Goal: Task Accomplishment & Management: Manage account settings

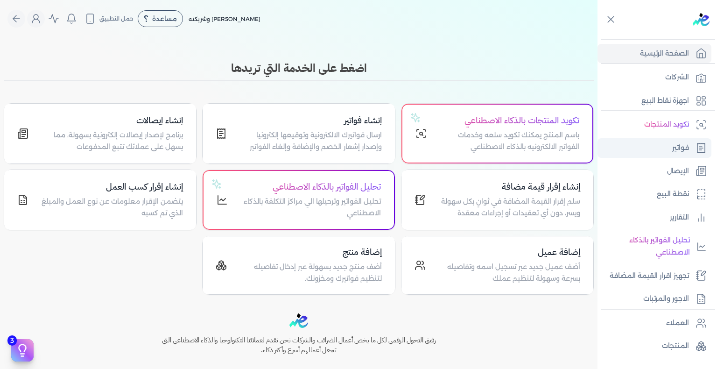
click at [680, 153] on p "فواتير" at bounding box center [680, 148] width 17 height 12
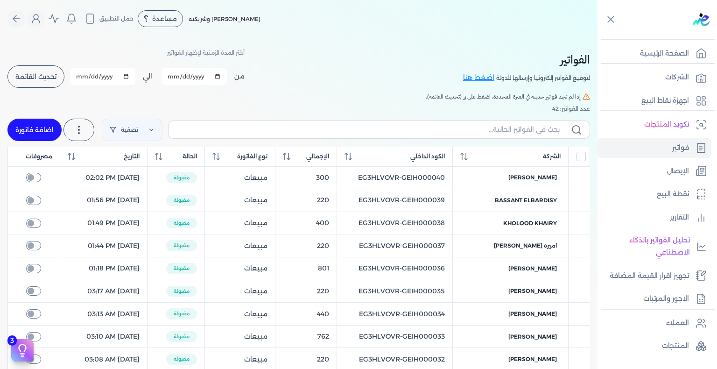
click at [51, 80] on span "تحديث القائمة" at bounding box center [35, 76] width 41 height 7
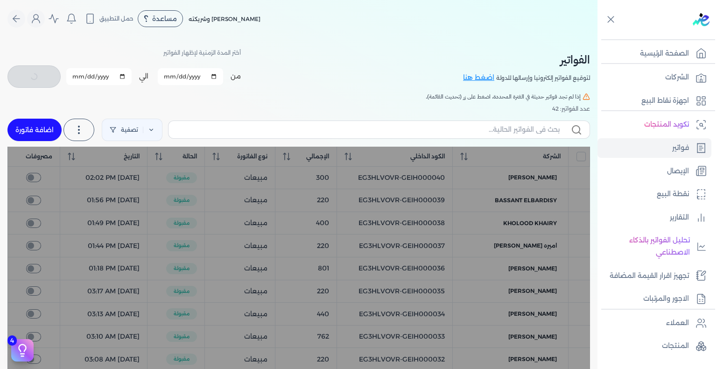
checkbox input "false"
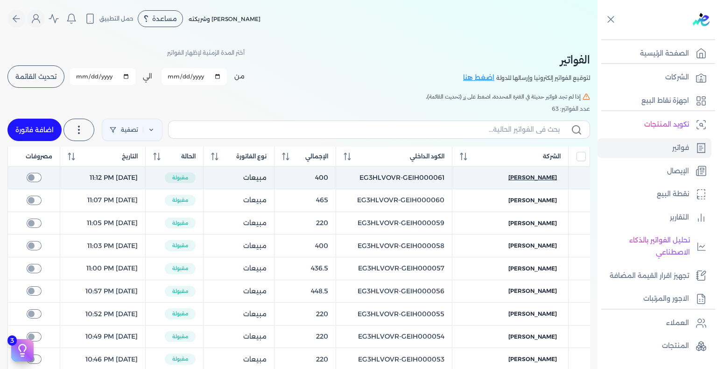
click at [553, 181] on span "[PERSON_NAME]" at bounding box center [532, 177] width 49 height 8
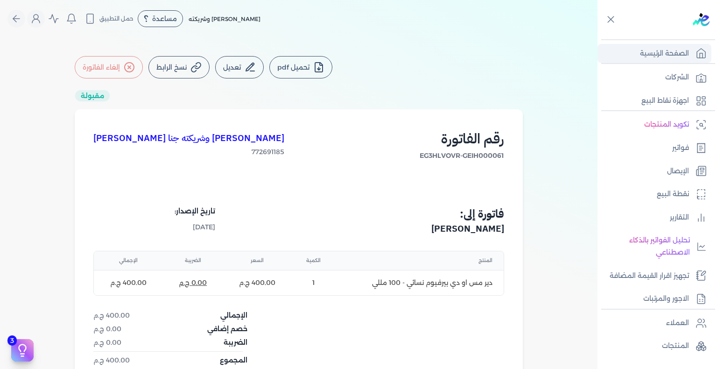
click at [678, 56] on p "الصفحة الرئيسية" at bounding box center [664, 54] width 49 height 12
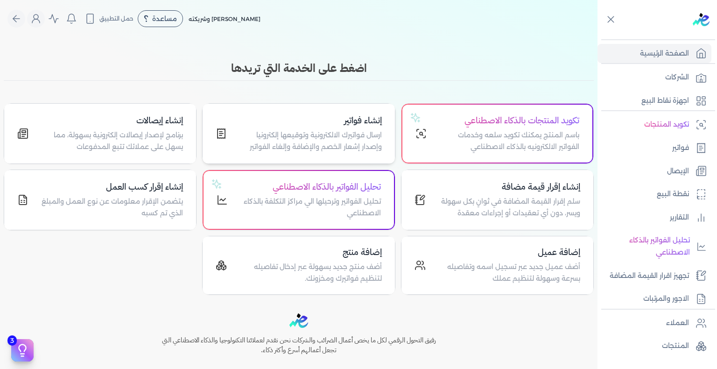
click at [324, 146] on p "ارسال فواتيرك الالكترونية وتوقيعها إلكترونيا وإصدار إشعار الخصم والإضافة وإلغاء…" at bounding box center [309, 141] width 143 height 24
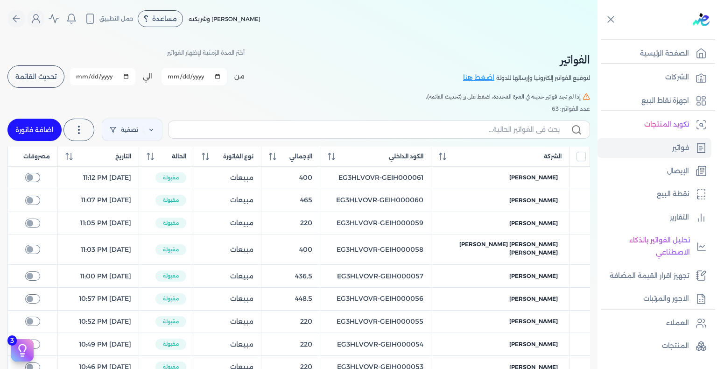
click at [56, 73] on span "تحديث القائمة" at bounding box center [35, 76] width 41 height 7
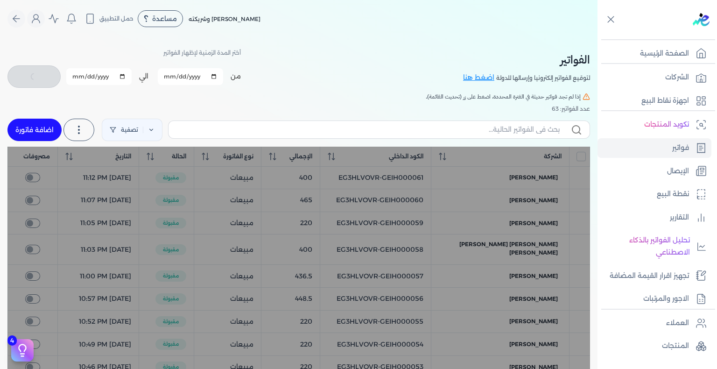
checkbox input "false"
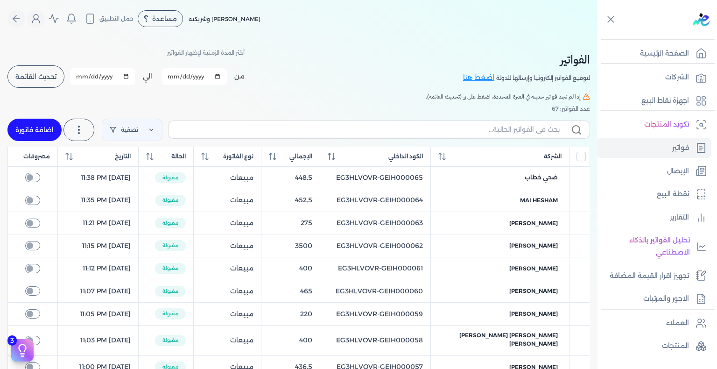
click at [39, 119] on link "اضافة فاتورة" at bounding box center [34, 130] width 54 height 22
select select "EGP"
select select "B"
select select "EGS"
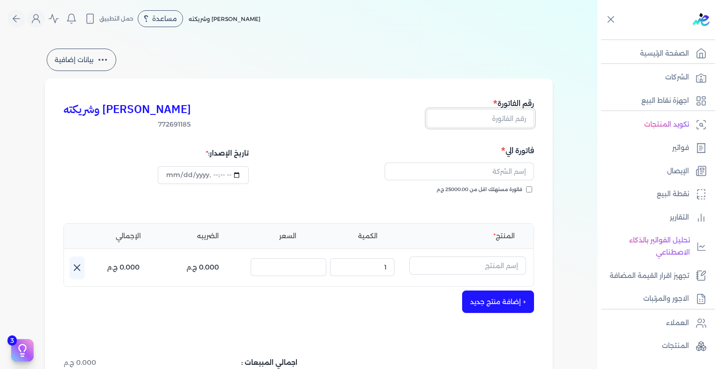
click at [497, 122] on input "text" at bounding box center [480, 118] width 107 height 18
paste input "EG3HLVOVR-GEIH000066"
drag, startPoint x: 491, startPoint y: 125, endPoint x: 563, endPoint y: 111, distance: 73.2
click at [563, 111] on div "بيانات إضافية كريم محمود ابراهيم الدقلة وشريكته 772691185 رقم الفاتورة EG3HLVOV…" at bounding box center [299, 274] width 538 height 454
type input "EG3HLVOVR-GEIH000066"
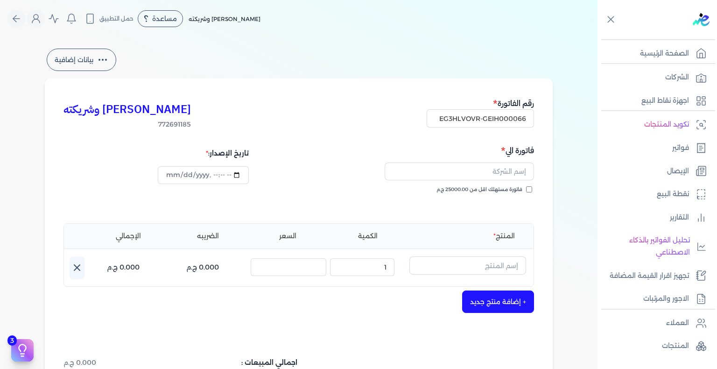
click at [532, 191] on input "فاتورة مستهلك اقل من 25000.00 ج.م" at bounding box center [529, 189] width 6 height 6
checkbox input "true"
drag, startPoint x: 508, startPoint y: 171, endPoint x: 476, endPoint y: 172, distance: 32.2
click at [508, 171] on input "text" at bounding box center [459, 171] width 149 height 18
paste input "hossam lotfy"
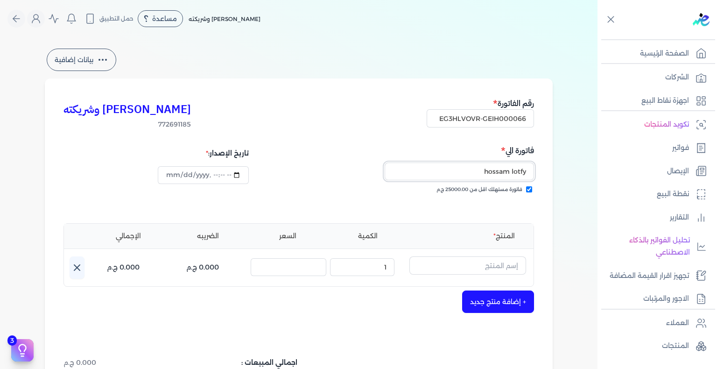
type input "hossam lotfy"
click at [220, 179] on input "datetime-local" at bounding box center [203, 175] width 91 height 18
click at [190, 173] on input "datetime-local" at bounding box center [203, 175] width 91 height 18
click at [235, 175] on input "datetime-local" at bounding box center [203, 175] width 91 height 18
type input "2025-08-18T23:40:44"
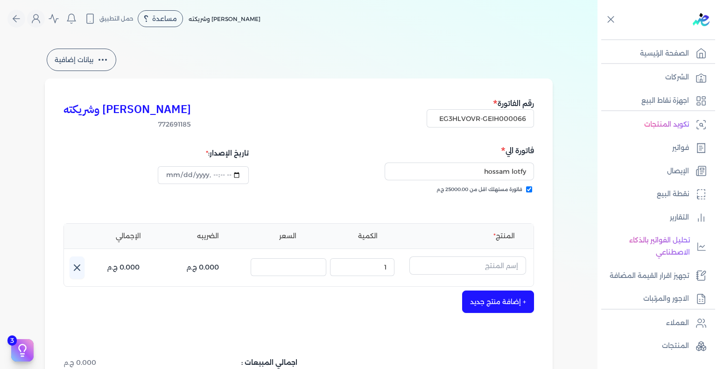
click at [148, 210] on div "تاريخ الإصدار:" at bounding box center [179, 177] width 232 height 67
click at [465, 268] on input "text" at bounding box center [467, 265] width 117 height 18
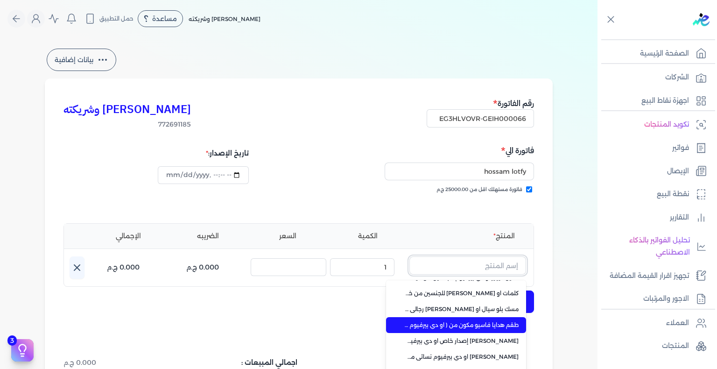
scroll to position [35, 0]
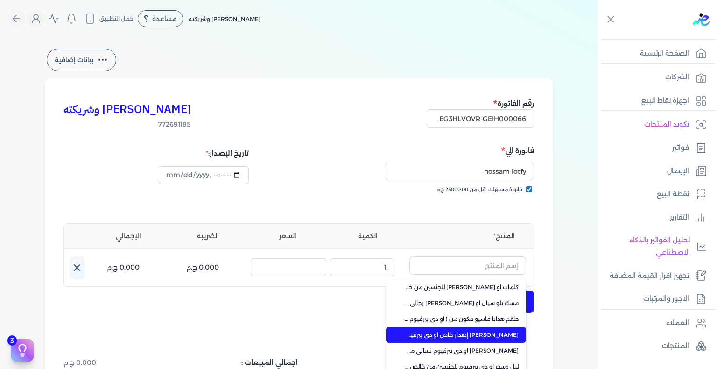
click at [515, 337] on span "جواد العرب إصدار خاص او دي بيرفيوم للجنسين من خالص - 100 مللي" at bounding box center [462, 334] width 114 height 8
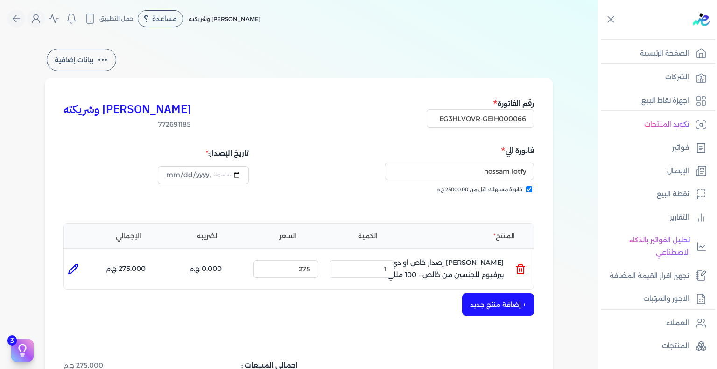
click at [441, 268] on p "جواد العرب إصدار خاص او دي بيرفيوم للجنسين من خالص - 100 مللي" at bounding box center [445, 268] width 117 height 25
click at [441, 267] on p "جواد العرب إصدار خاص او دي بيرفيوم للجنسين من خالص - 100 مللي" at bounding box center [445, 268] width 117 height 25
click at [525, 272] on icon at bounding box center [520, 268] width 11 height 11
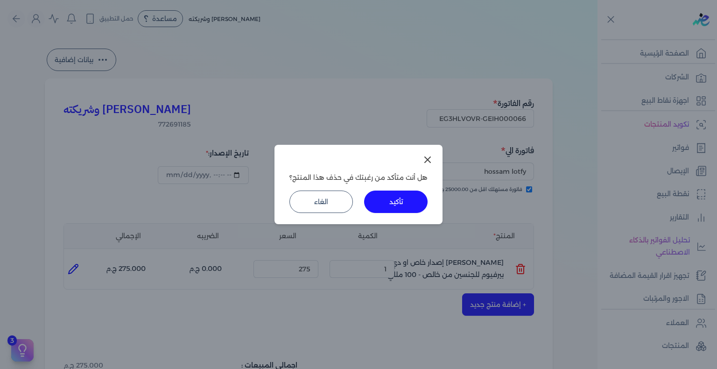
click at [399, 199] on button "تأكيد" at bounding box center [395, 201] width 63 height 22
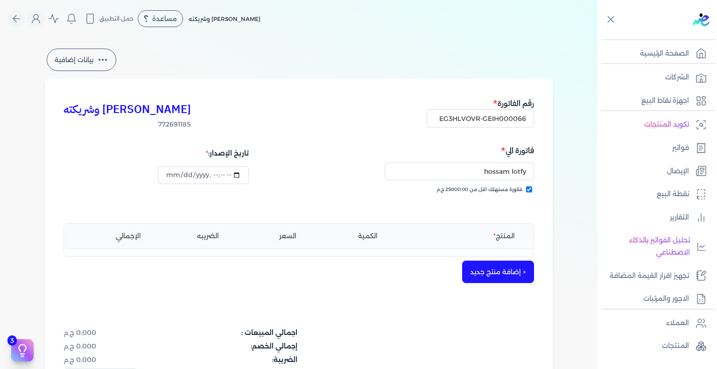
click at [500, 266] on button "+ إضافة منتج جديد" at bounding box center [498, 271] width 72 height 22
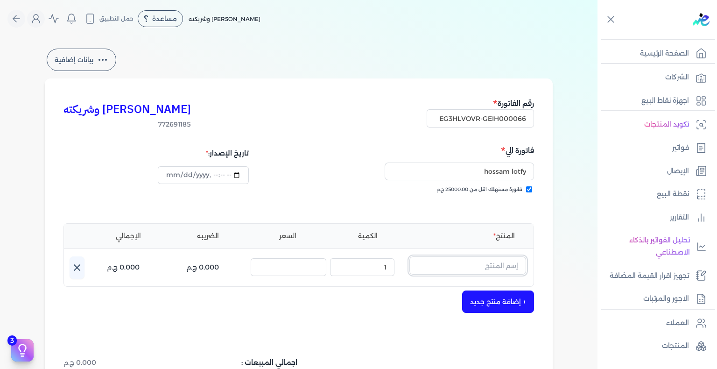
click at [462, 259] on input "text" at bounding box center [467, 265] width 117 height 18
paste input "جواد العرب أزرق"
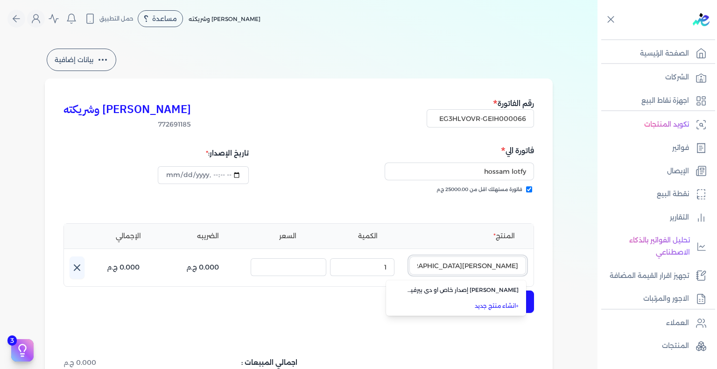
type input "جواد العرب أزرق"
click at [483, 305] on link "+ انشاء منتج جديد" at bounding box center [462, 305] width 114 height 8
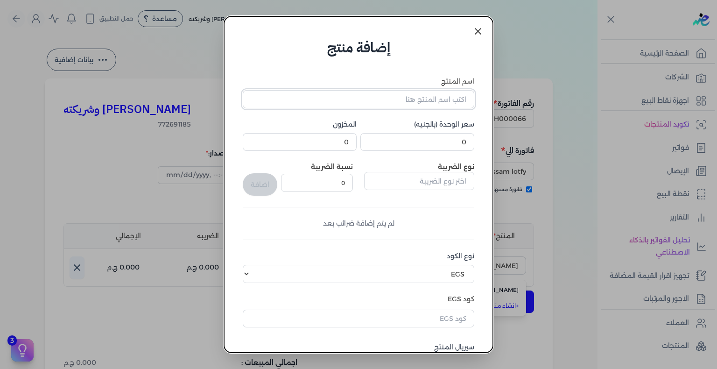
click at [442, 98] on input "اسم المنتج" at bounding box center [358, 99] width 231 height 18
paste input "جواد العرب أزرق"
click at [445, 98] on input "جواد العرب أزرق" at bounding box center [358, 99] width 231 height 18
paste input "او دي بيرفيوم للجنسين - 100 مللي"
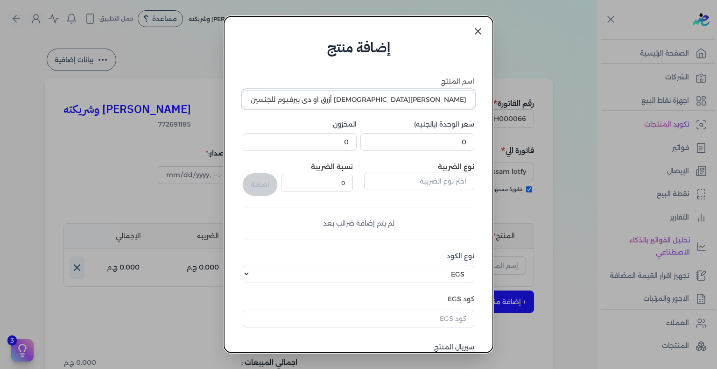
click at [350, 100] on input "جواد العرب أزرق او دي بيرفيوم للجنسين - 100 مللي" at bounding box center [358, 99] width 231 height 18
click at [338, 100] on input "جواد العرب أزرق او دي بيرفيوم للجنسين من - 100 مللي" at bounding box center [358, 99] width 231 height 18
paste input "خالص"
type input "جواد العرب أزرق او دي بيرفيوم للجنسين من خالص - 100 مللي"
type input "275"
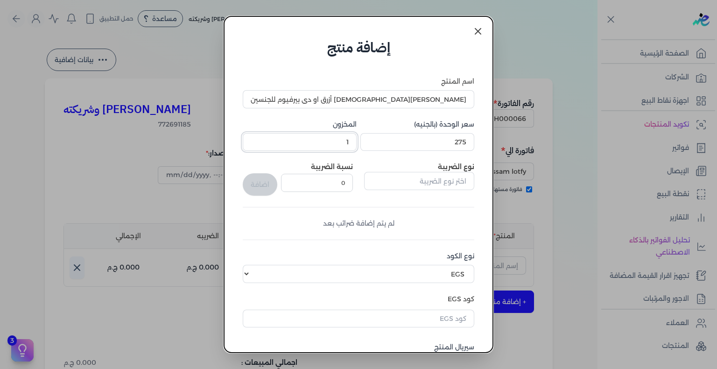
type input "1"
click at [450, 182] on input "text" at bounding box center [419, 181] width 110 height 18
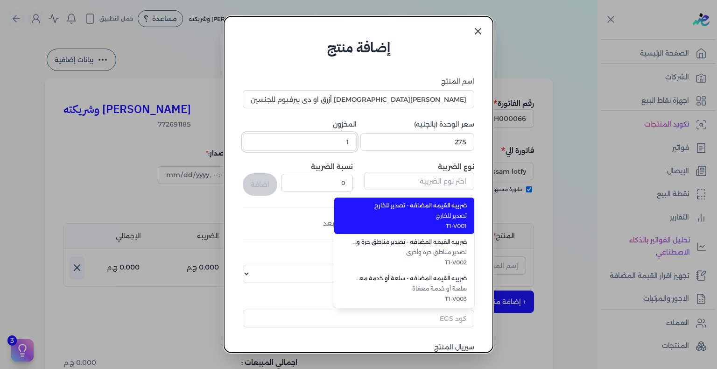
type input "ضريبه القيمه المضافه - تصدير للخارج"
click at [325, 136] on input "1" at bounding box center [300, 142] width 114 height 18
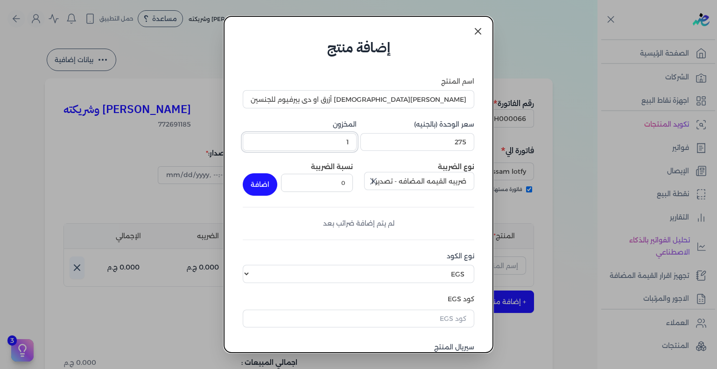
click at [325, 136] on input "1" at bounding box center [300, 142] width 114 height 18
type input "6"
click at [377, 183] on icon "button" at bounding box center [373, 180] width 11 height 11
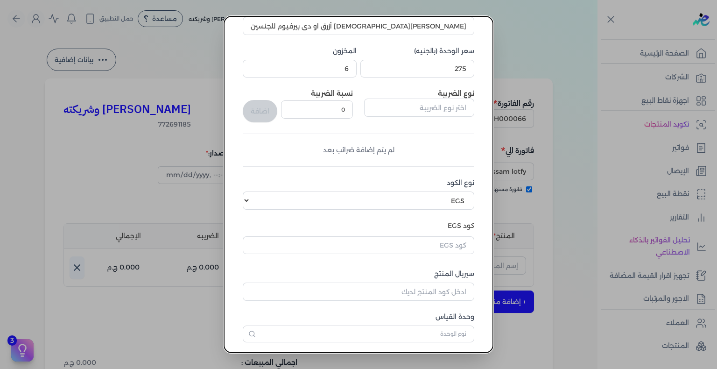
scroll to position [93, 0]
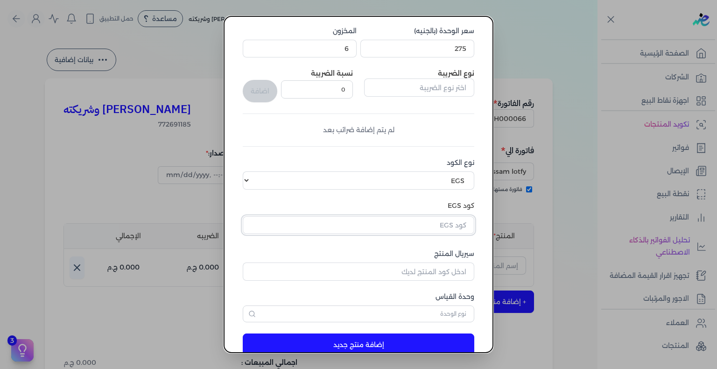
click at [448, 220] on input "text" at bounding box center [358, 225] width 231 height 18
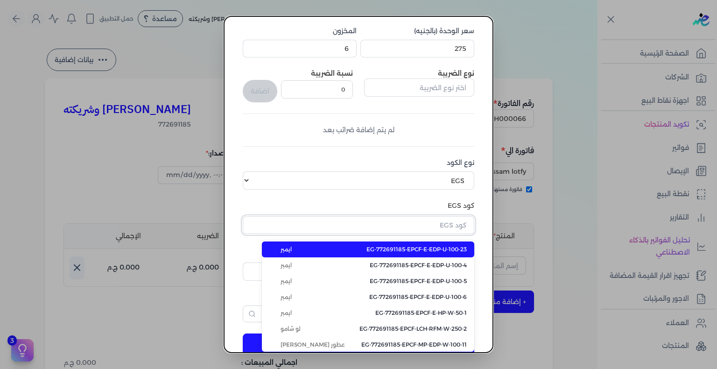
paste input "EG-772691185-KH-EDP-U-100-10"
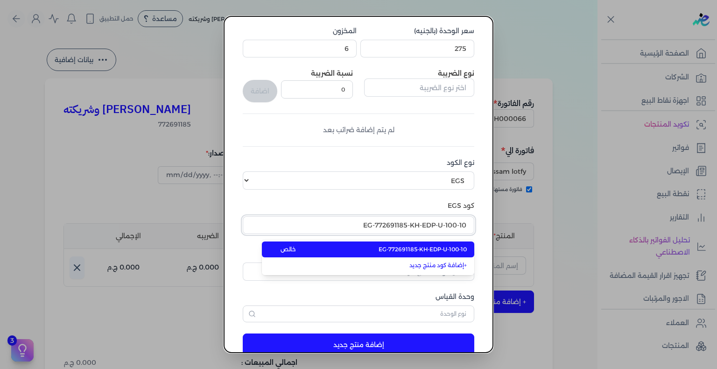
type input "EG-772691185-KH-EDP-U-100-10"
click at [418, 249] on span "EG-772691185-KH-EDP-U-100-10" at bounding box center [422, 249] width 88 height 8
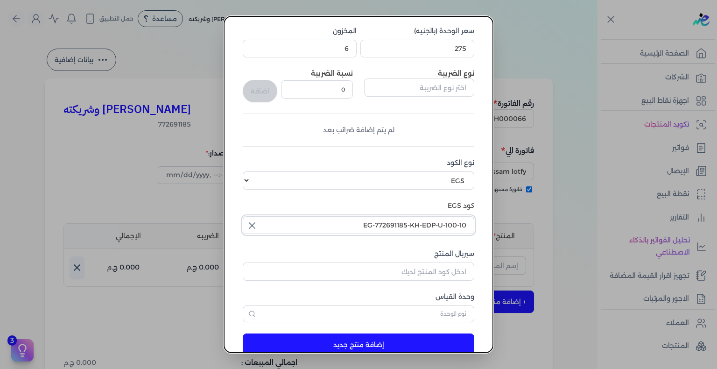
scroll to position [114, 0]
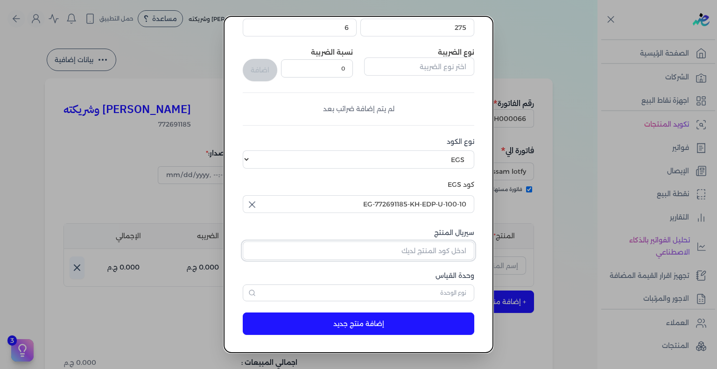
click at [442, 250] on input "سيريال المنتج" at bounding box center [358, 250] width 231 height 18
paste input "ZC311254AC6273857B45DZ-1"
type input "ZC311254AC6273857B45DZ-1"
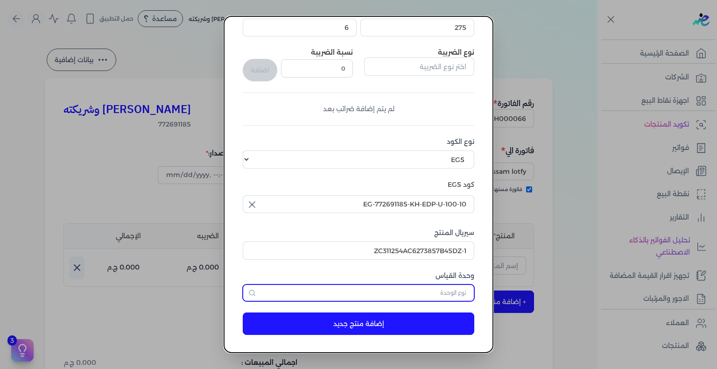
click at [446, 285] on input "text" at bounding box center [358, 292] width 231 height 17
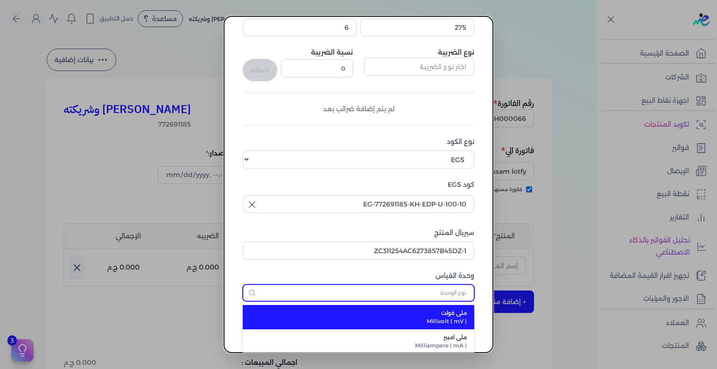
type input "ؤ"
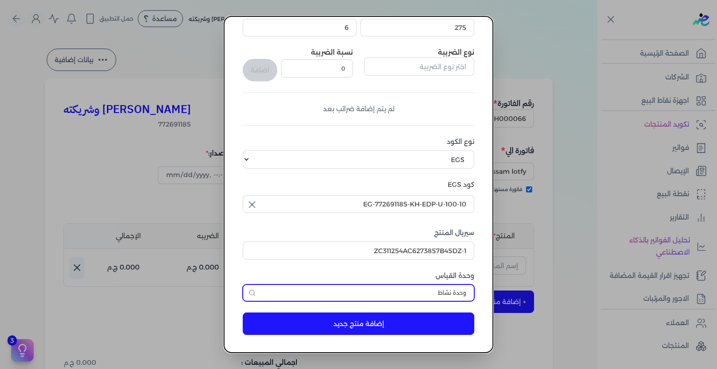
type input "وحدة نشاط"
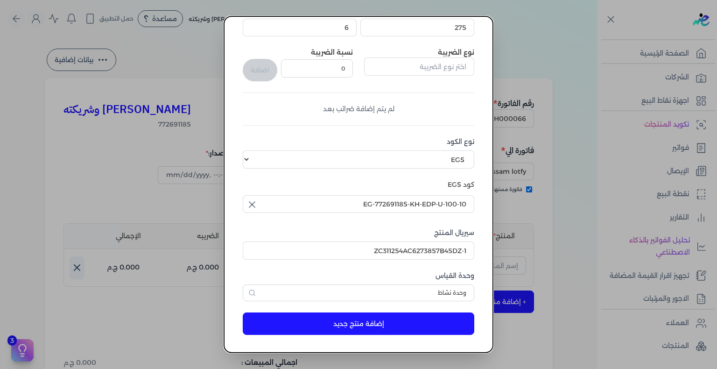
click at [398, 325] on button "إضافة منتج جديد" at bounding box center [358, 323] width 231 height 22
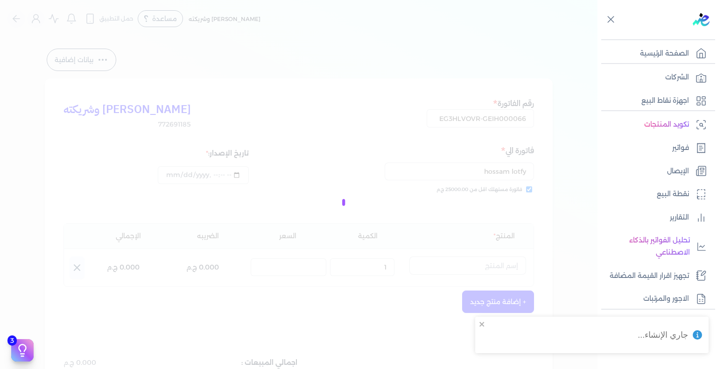
select select "EGS"
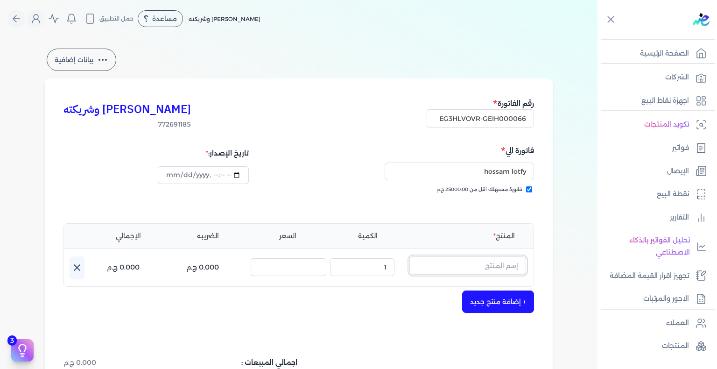
click at [483, 265] on input "text" at bounding box center [467, 265] width 117 height 18
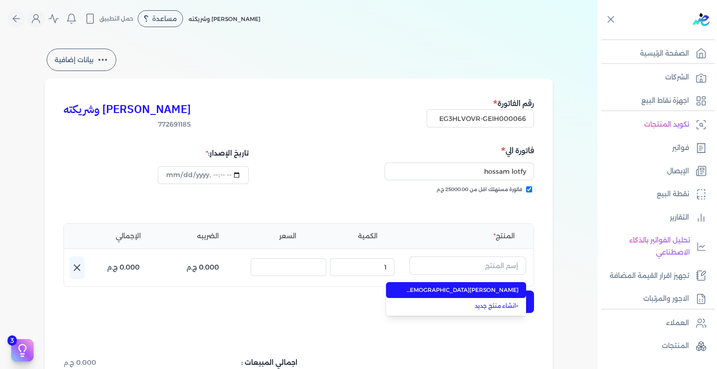
click at [486, 285] on li "جواد العرب أزرق او دي بيرفيوم للجنسين من خالص - 100 مللي" at bounding box center [456, 290] width 140 height 16
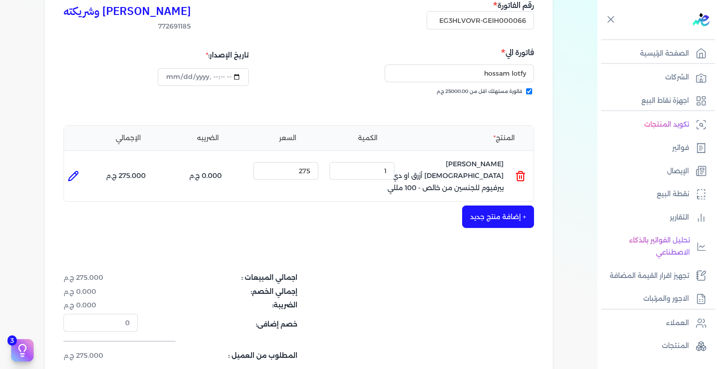
scroll to position [140, 0]
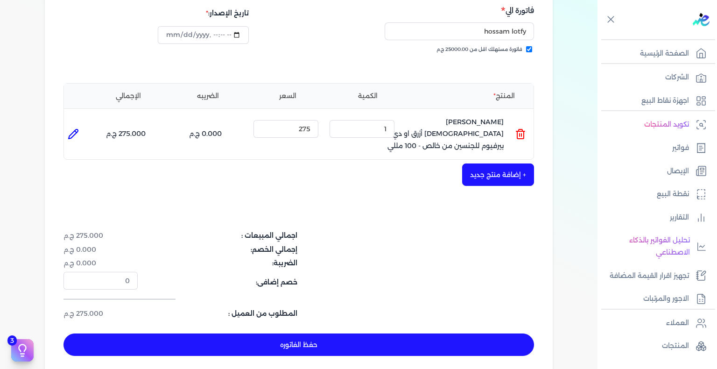
click at [290, 336] on button "حفظ الفاتوره" at bounding box center [298, 344] width 470 height 22
type input "2025-08-19"
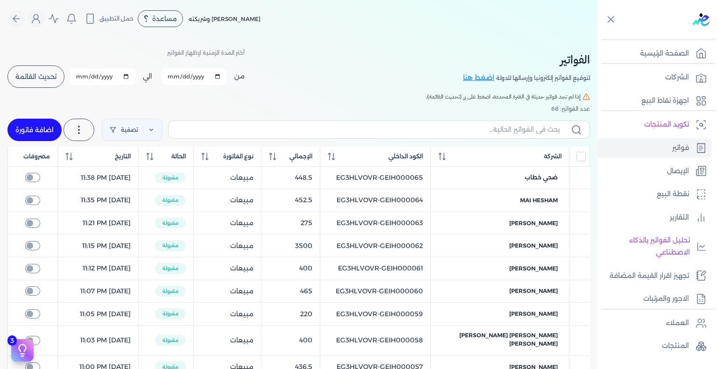
click at [56, 76] on span "تحديث القائمة" at bounding box center [35, 76] width 41 height 7
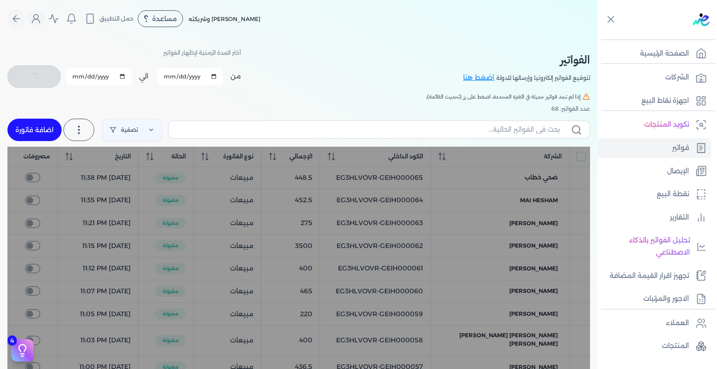
checkbox input "false"
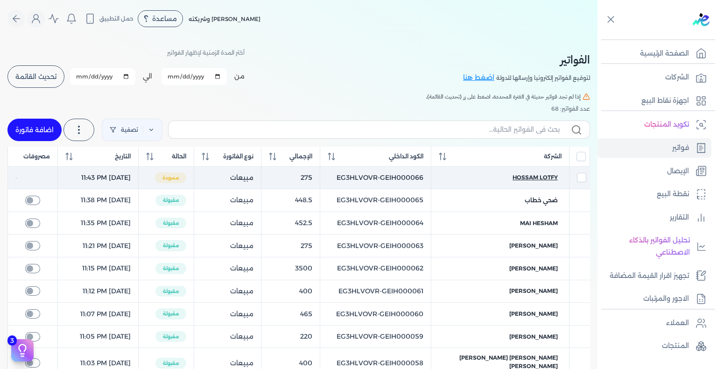
click at [536, 177] on span "hossam lotfy" at bounding box center [534, 177] width 45 height 8
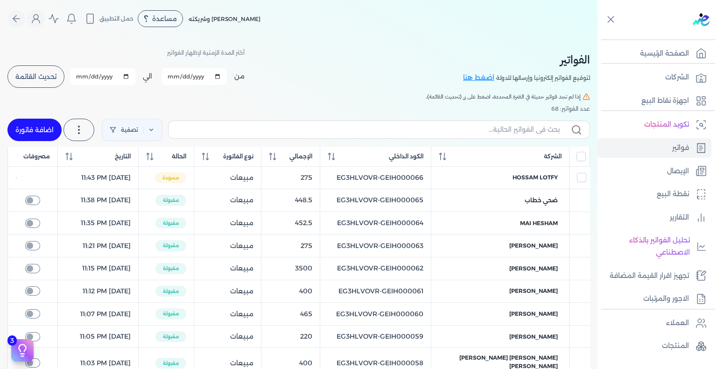
select select "EGP"
select select "B"
select select "EGS"
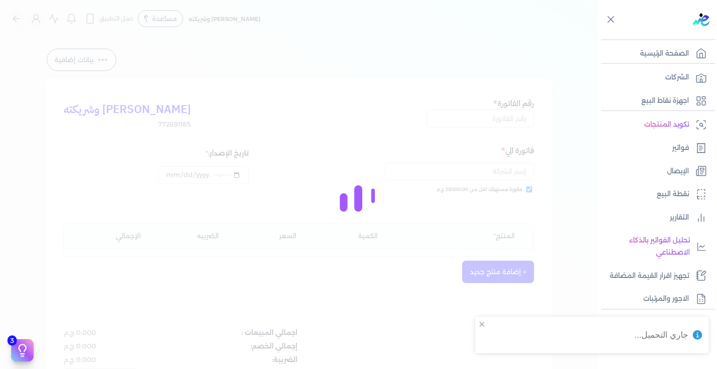
type input "EG3HLVOVR-GEIH000066"
checkbox input "true"
type input "2025-08-18T23:43:43"
type input "2025-08-19"
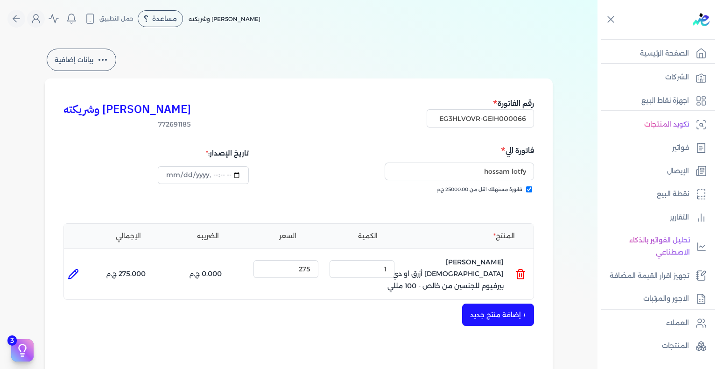
click at [245, 303] on div "+ إضافة منتج جديد" at bounding box center [298, 314] width 470 height 22
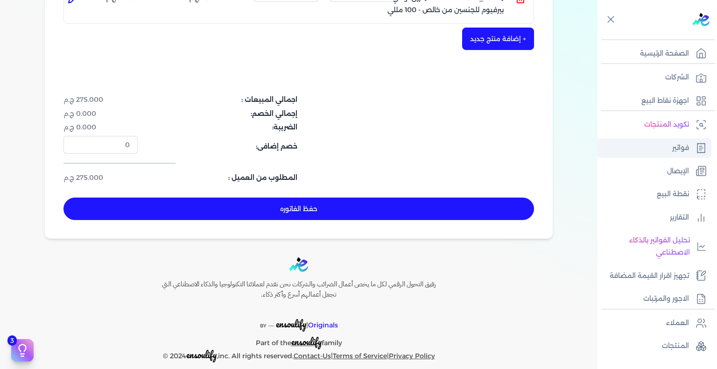
click at [677, 154] on link "فواتير" at bounding box center [654, 148] width 114 height 20
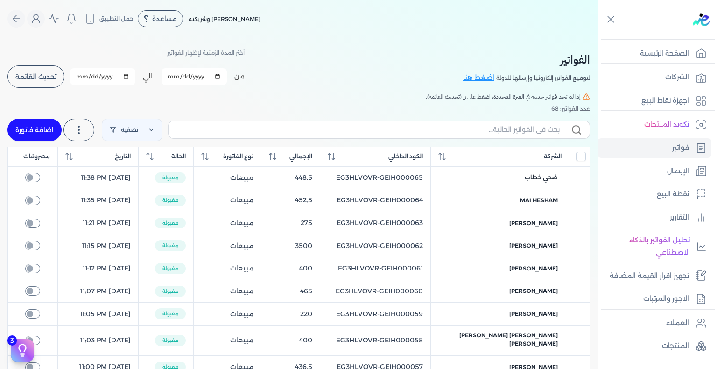
click at [43, 72] on button "تحديث القائمة" at bounding box center [35, 76] width 57 height 22
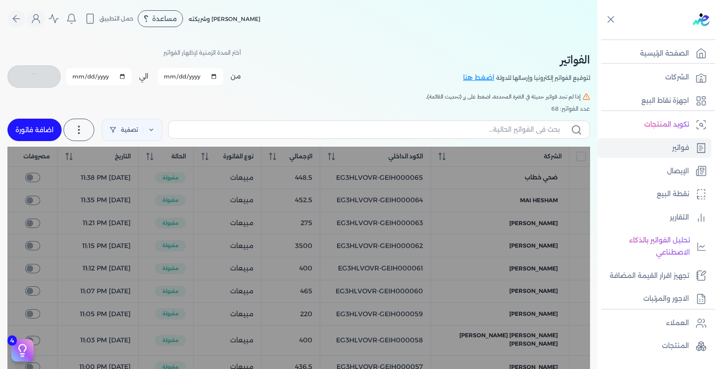
checkbox input "false"
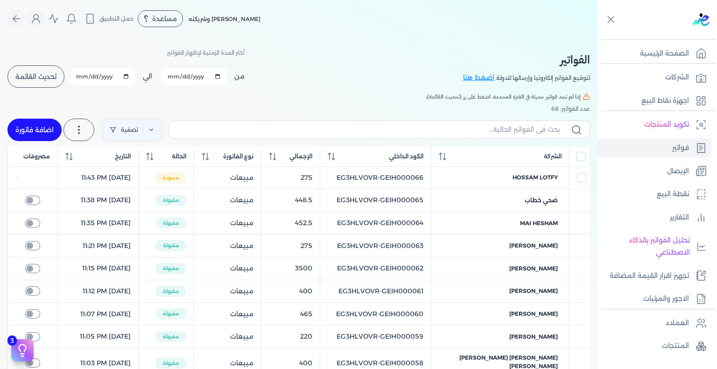
click at [56, 126] on link "اضافة فاتورة" at bounding box center [34, 130] width 54 height 22
select select "EGP"
select select "B"
select select "EGS"
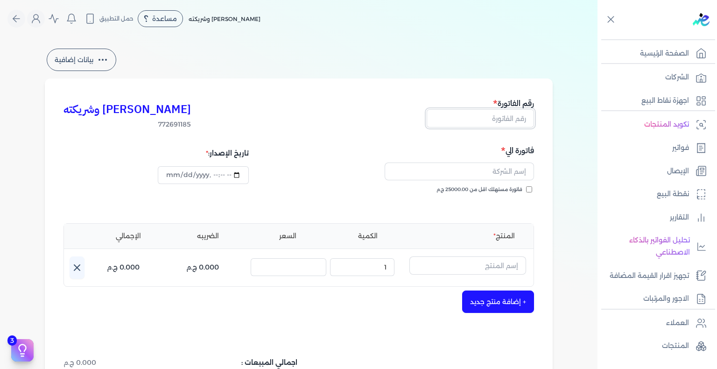
click at [491, 115] on input "text" at bounding box center [480, 118] width 107 height 18
paste input "EG3HLVOVR-GEIH000067"
drag, startPoint x: 504, startPoint y: 119, endPoint x: 567, endPoint y: 108, distance: 64.3
click at [567, 108] on div "بيانات إضافية كريم محمود ابراهيم الدقلة وشريكته 772691185 رقم الفاتورة EG3HLVOV…" at bounding box center [299, 274] width 538 height 454
type input "EG3HLVOVR-GEIH000067"
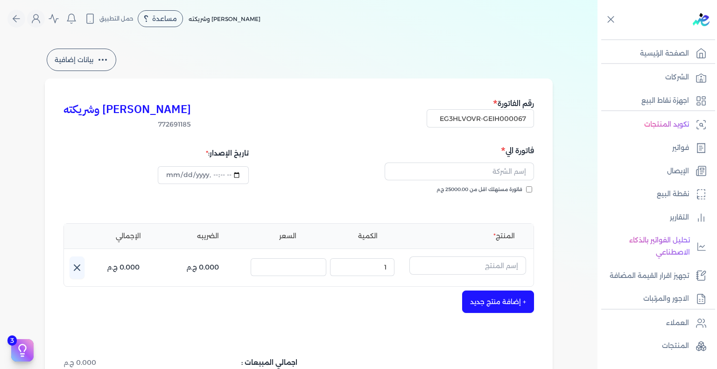
click at [530, 189] on input "فاتورة مستهلك اقل من 25000.00 ج.م" at bounding box center [529, 189] width 6 height 6
checkbox input "true"
click at [502, 168] on input "text" at bounding box center [459, 171] width 149 height 18
paste input "يزيد حامد"
type input "يزيد حامد"
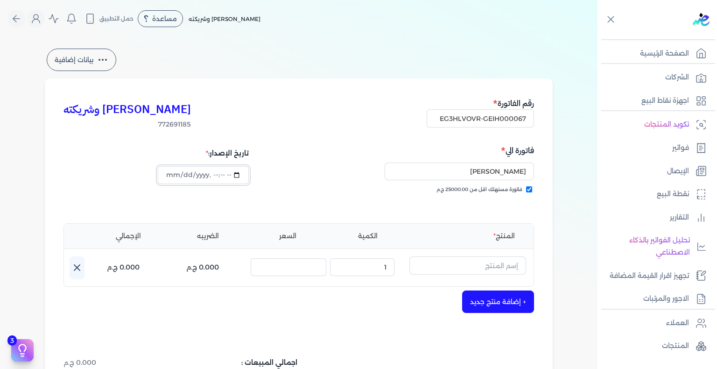
click at [186, 172] on input "datetime-local" at bounding box center [203, 175] width 91 height 18
click at [168, 173] on input "datetime-local" at bounding box center [203, 175] width 91 height 18
type input "2025-08-18T23:44:50"
click at [463, 261] on input "text" at bounding box center [467, 265] width 117 height 18
click at [498, 268] on input "text" at bounding box center [467, 265] width 117 height 18
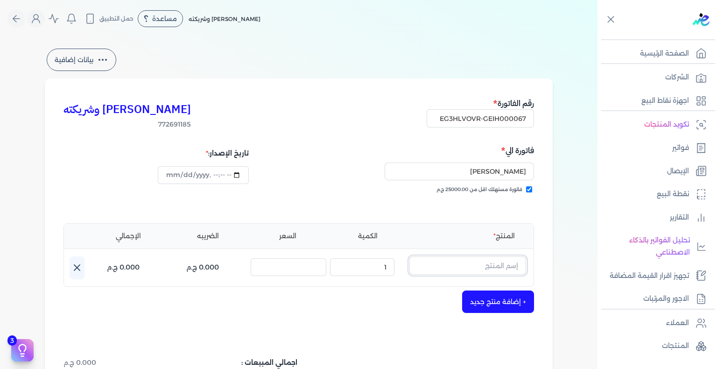
paste input "EPCF-P-EDP-W-95-2"
type input "EPCF-P-EDP-W-95-2"
click at [515, 303] on link "+ انشاء منتج جديد" at bounding box center [462, 305] width 114 height 8
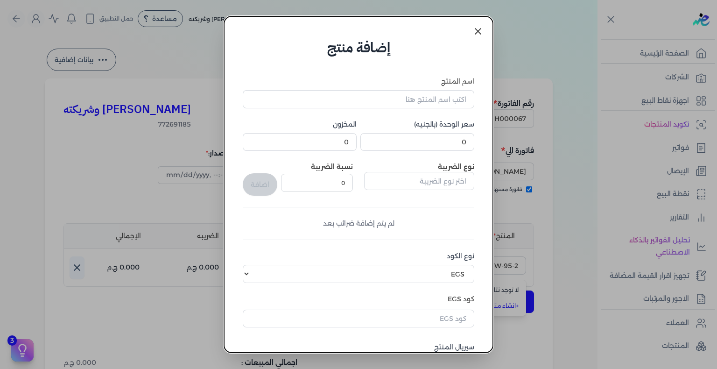
click at [448, 111] on div "اسم المنتج سعر الوحدة (بالجنيه) 0 المخزون 0 نوع الضريبة نسبة الضريبة 0 اضافة لم…" at bounding box center [358, 246] width 231 height 339
click at [450, 102] on input "اسم المنتج" at bounding box center [358, 99] width 231 height 18
paste input "كورال بيلا او دي بيرفيوم نسائي - 95 مللي"
click at [374, 100] on input "كورال بيلا او دي بيرفيوم نسائي - 95 مللي" at bounding box center [358, 99] width 231 height 18
paste input "برايف"
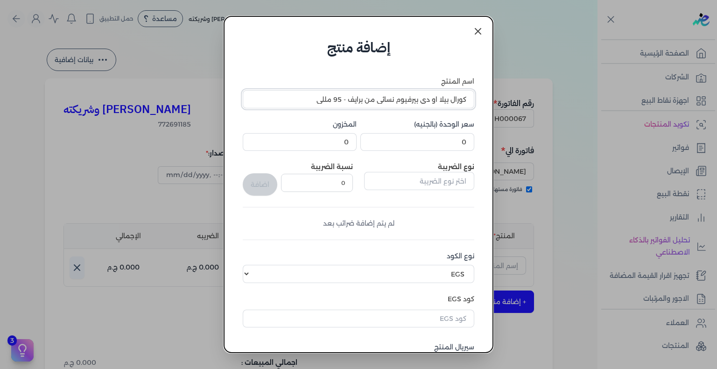
type input "كورال بيلا او دي بيرفيوم نسائي من برايف - 95 مللي"
type input "448.5"
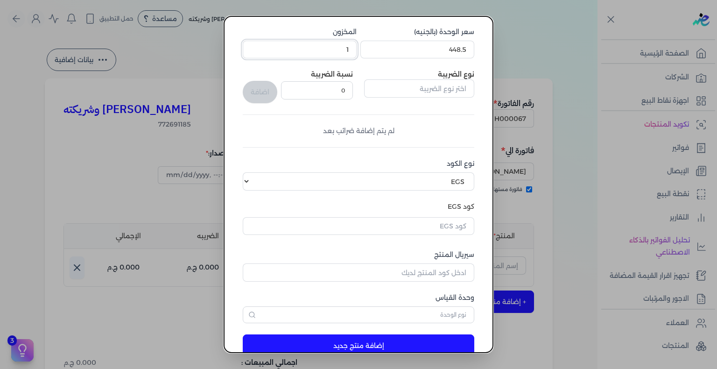
scroll to position [93, 0]
type input "1"
click at [454, 221] on input "text" at bounding box center [358, 225] width 231 height 18
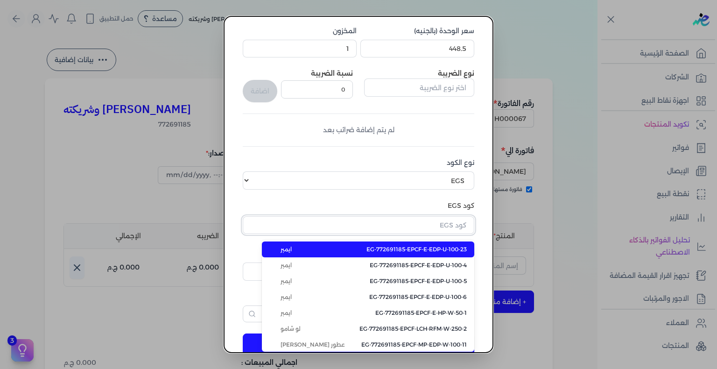
paste input "EG-772691185-EPCF-P-EDP-W-95-2"
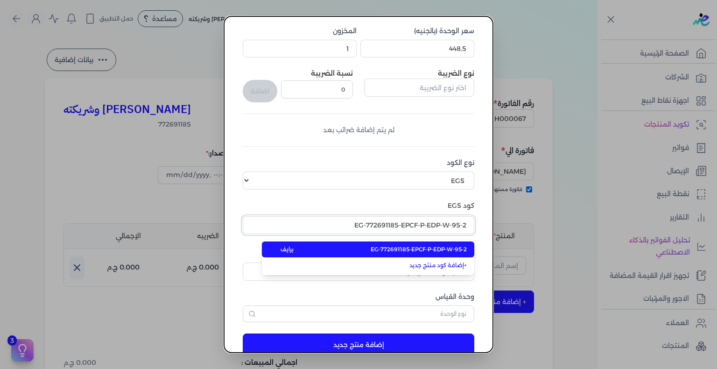
type input "EG-772691185-EPCF-P-EDP-W-95-2"
click at [402, 252] on span "EG-772691185-EPCF-P-EDP-W-95-2" at bounding box center [419, 249] width 96 height 8
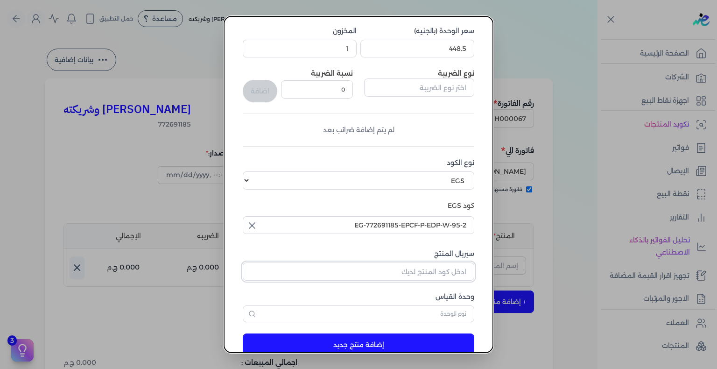
click at [434, 273] on input "سيريال المنتج" at bounding box center [358, 271] width 231 height 18
paste input "Z98AE4DE94A92A316DFB1Z-1"
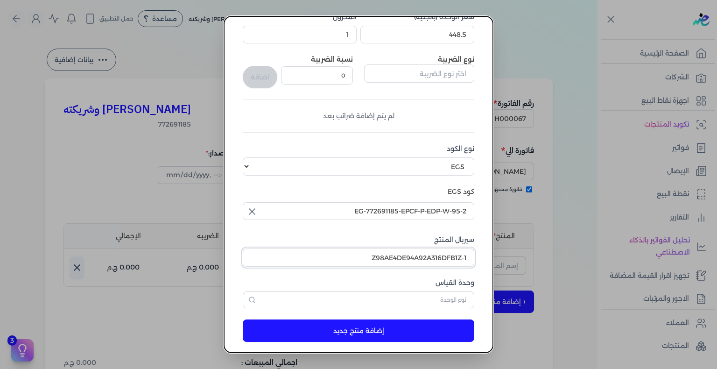
scroll to position [114, 0]
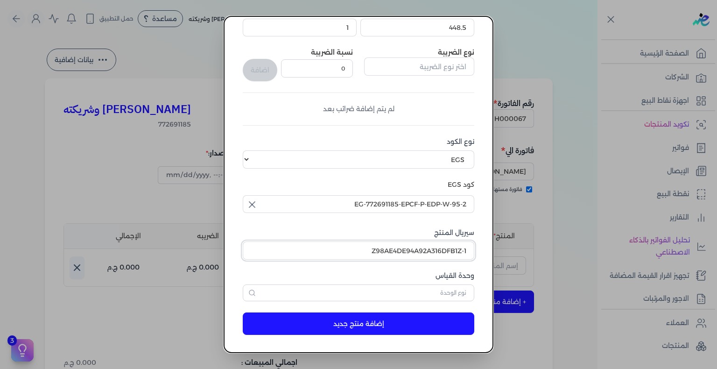
type input "Z98AE4DE94A92A316DFB1Z-1"
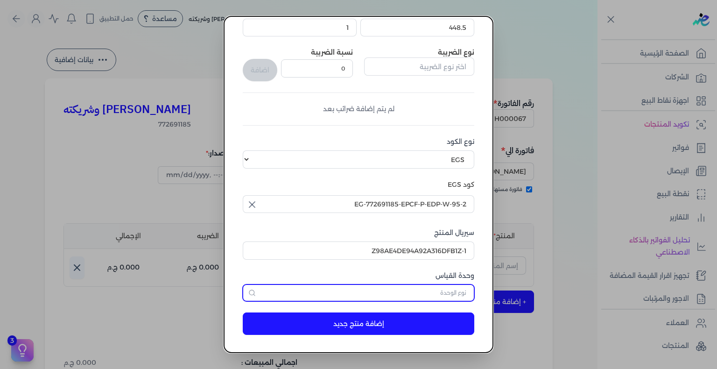
click at [457, 289] on input "text" at bounding box center [358, 292] width 231 height 17
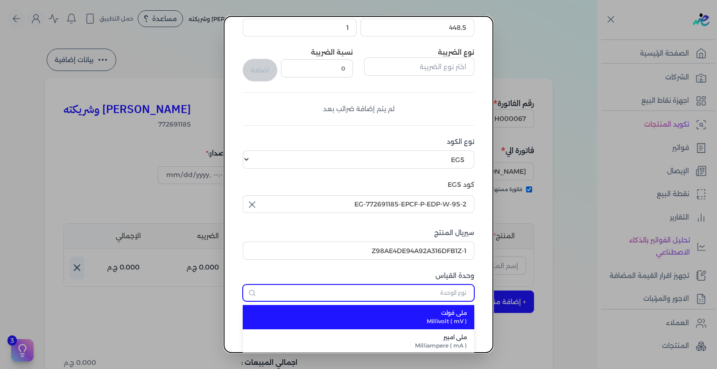
type input "ؤ"
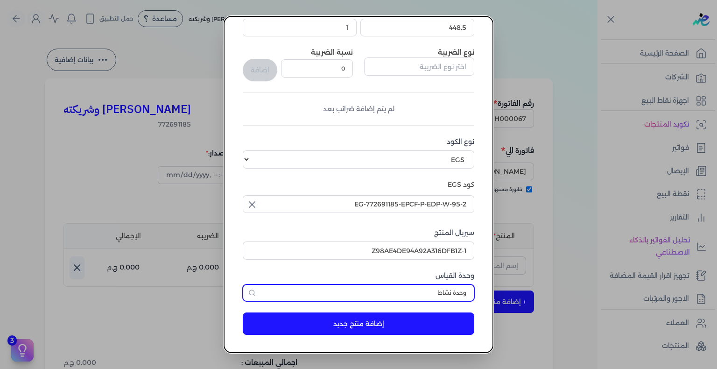
type input "وحدة نشاط"
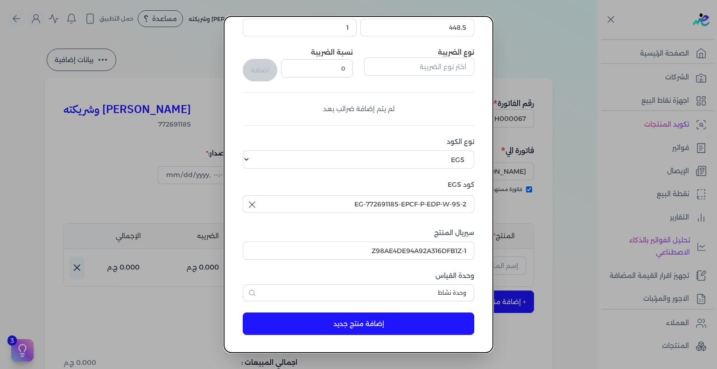
click at [439, 322] on button "إضافة منتج جديد" at bounding box center [358, 323] width 231 height 22
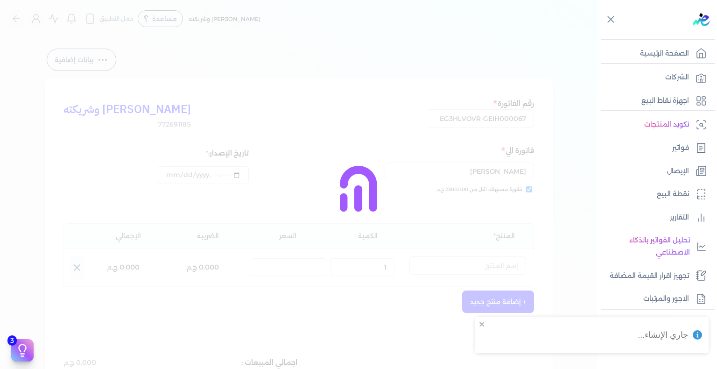
select select "EGS"
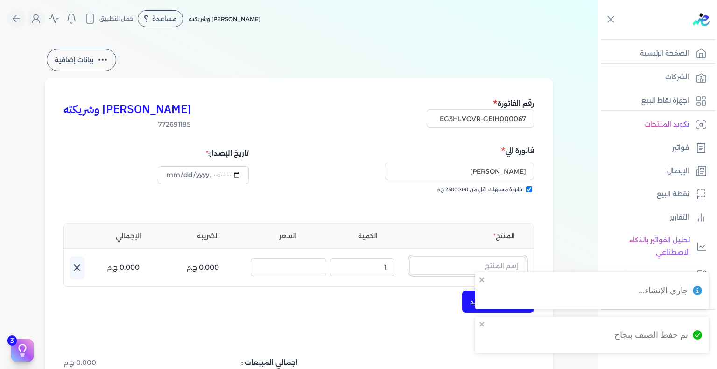
click at [500, 266] on input "text" at bounding box center [467, 265] width 117 height 18
paste input "كورال بيلا او دي بيرف"
type input "كورال بيلا او دي بيرف"
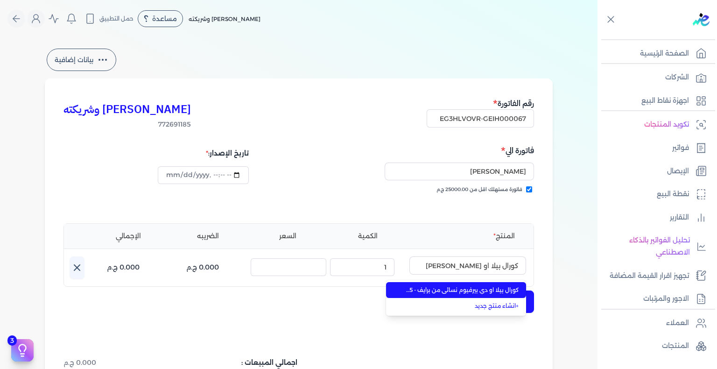
click at [479, 288] on span "كورال بيلا او دي بيرفيوم نسائي من برايف - 95 مللي" at bounding box center [462, 290] width 114 height 8
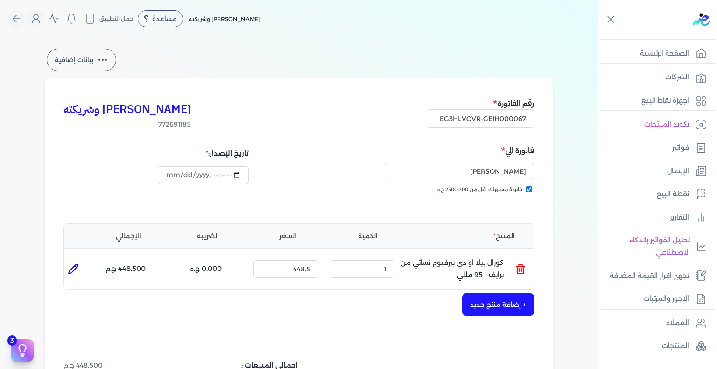
scroll to position [187, 0]
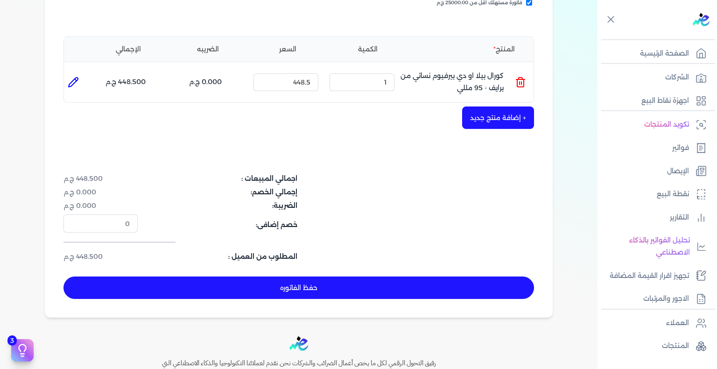
click at [201, 294] on button "حفظ الفاتوره" at bounding box center [298, 287] width 470 height 22
type input "2025-08-19"
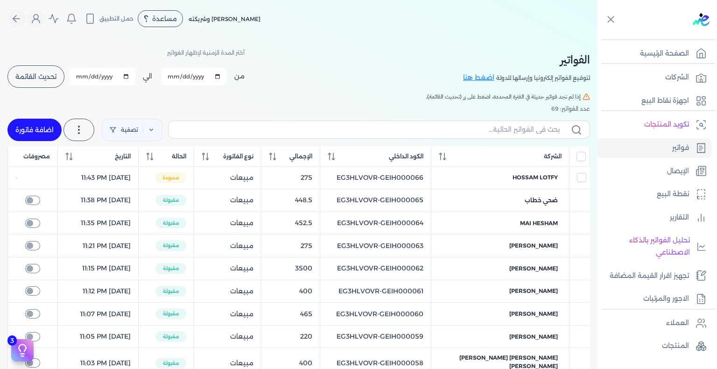
click at [52, 85] on button "تحديث القائمة" at bounding box center [35, 76] width 57 height 22
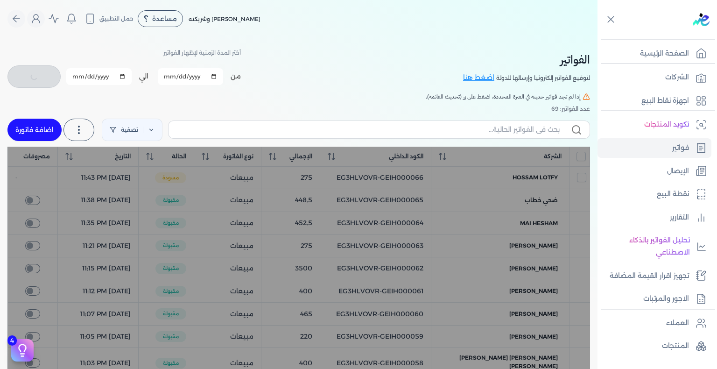
checkbox input "false"
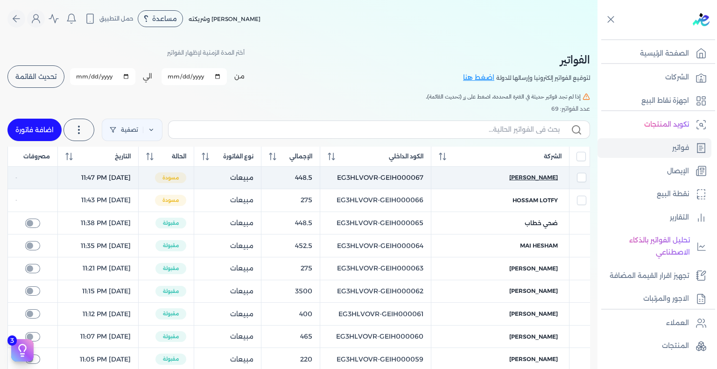
click at [547, 180] on span "يزيد حامد" at bounding box center [533, 177] width 49 height 8
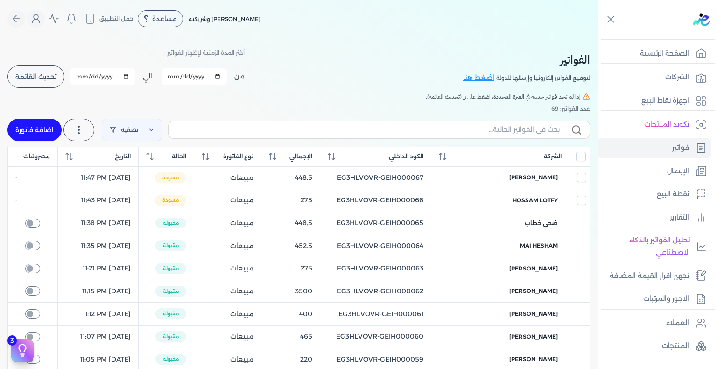
select select "EGP"
select select "B"
select select "EGS"
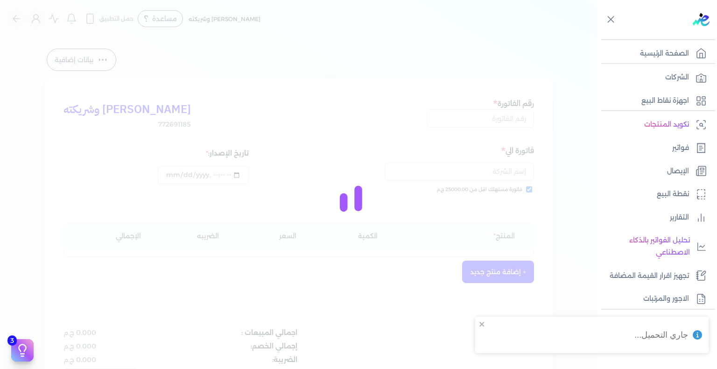
type input "EG3HLVOVR-GEIH000067"
checkbox input "true"
type input "2025-08-18T23:47:26"
type input "2025-08-19"
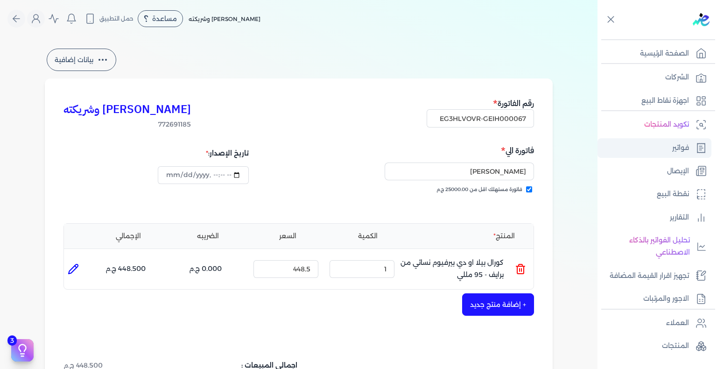
click at [668, 147] on link "فواتير" at bounding box center [654, 148] width 114 height 20
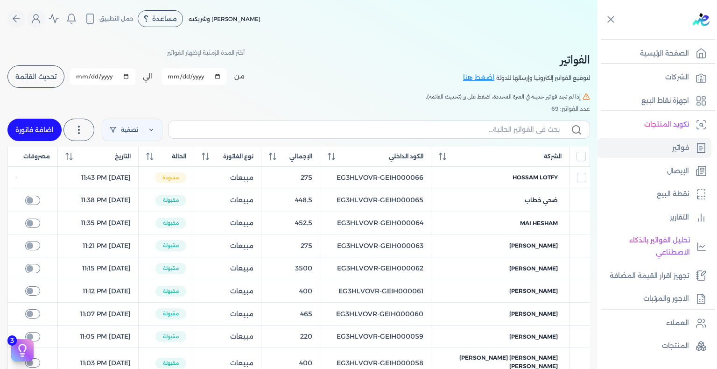
click at [42, 123] on link "اضافة فاتورة" at bounding box center [34, 130] width 54 height 22
select select "EGP"
select select "B"
select select "EGS"
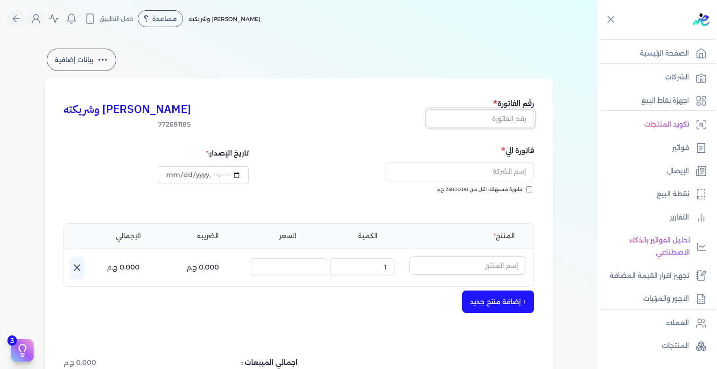
click at [485, 122] on input "text" at bounding box center [480, 118] width 107 height 18
paste input "EG3HLVOVR-GEIH000068"
click at [543, 114] on div "كريم محمود ابراهيم الدقلة وشريكته 772691185 رقم الفاتورة EG3HLVOVR-GEIH000068 ف…" at bounding box center [299, 289] width 508 height 422
type input "EG3HLVOVR-GEIH000068"
click at [495, 169] on input "text" at bounding box center [459, 171] width 149 height 18
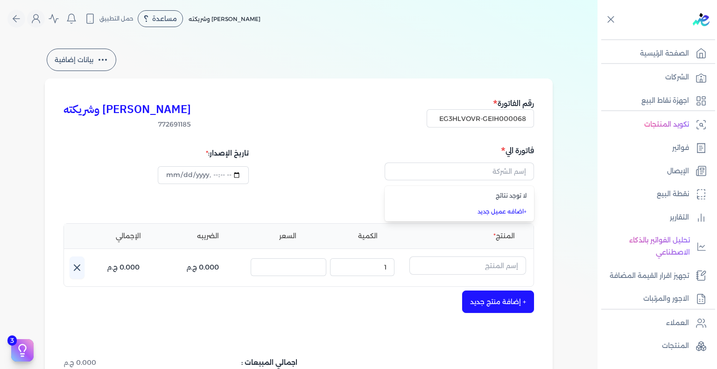
click at [553, 191] on div "كريم محمود ابراهيم الدقلة وشريكته 772691185 رقم الفاتورة EG3HLVOVR-GEIH000068 ف…" at bounding box center [299, 289] width 508 height 422
click at [532, 190] on input "فاتورة مستهلك اقل من 25000.00 ج.م" at bounding box center [529, 189] width 6 height 6
checkbox input "true"
click at [515, 172] on input "text" at bounding box center [459, 171] width 149 height 18
paste input "Shereen Khaled"
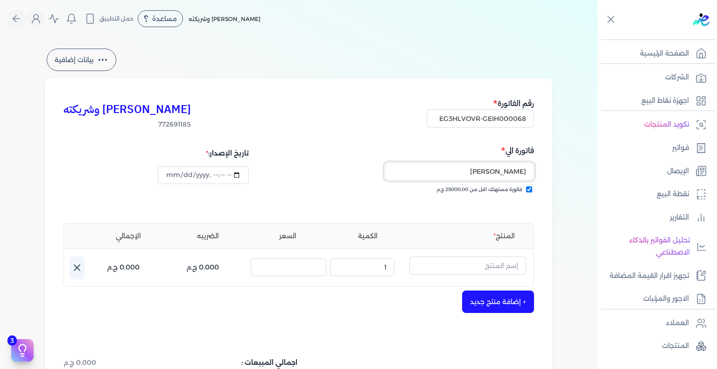
type input "Shereen Khaled"
click at [172, 171] on input "datetime-local" at bounding box center [203, 175] width 91 height 18
type input "2025-08-18T23:48:24"
click at [505, 299] on button "+ إضافة منتج جديد" at bounding box center [498, 301] width 72 height 22
click at [496, 269] on input "text" at bounding box center [467, 265] width 117 height 18
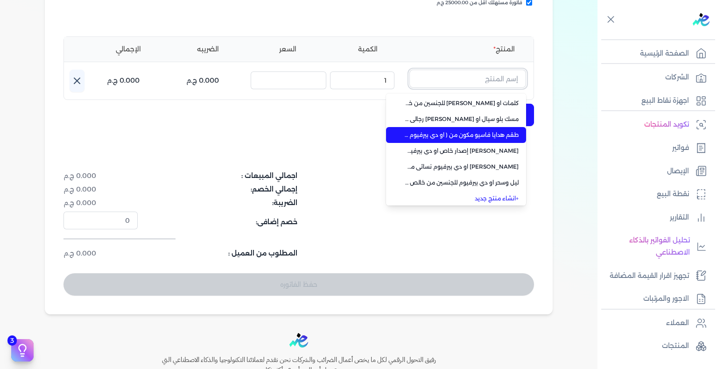
scroll to position [66, 0]
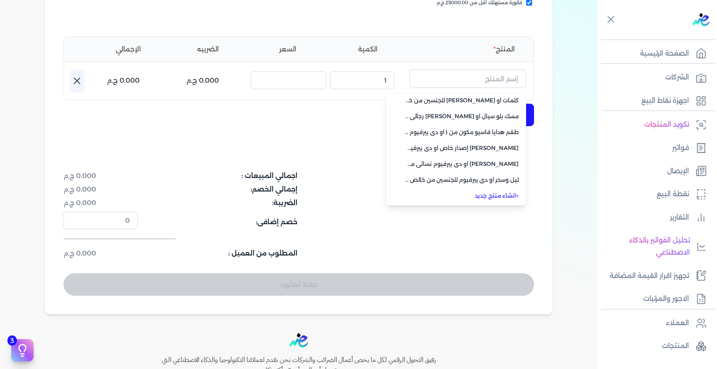
click at [493, 196] on link "+ انشاء منتج جديد" at bounding box center [462, 195] width 114 height 8
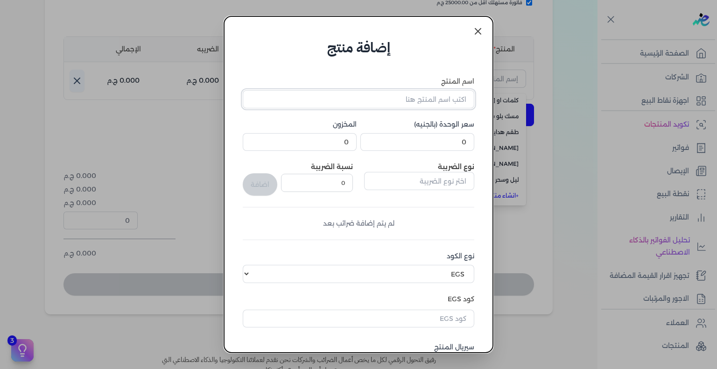
click at [440, 98] on input "اسم المنتج" at bounding box center [358, 99] width 231 height 18
paste input "كورال او دي بيرفيوم نسائي - 95 مللي"
click at [387, 101] on input "كورال او دي بيرفيوم نسائي - 95 مللي" at bounding box center [358, 99] width 231 height 18
paste input "برايف"
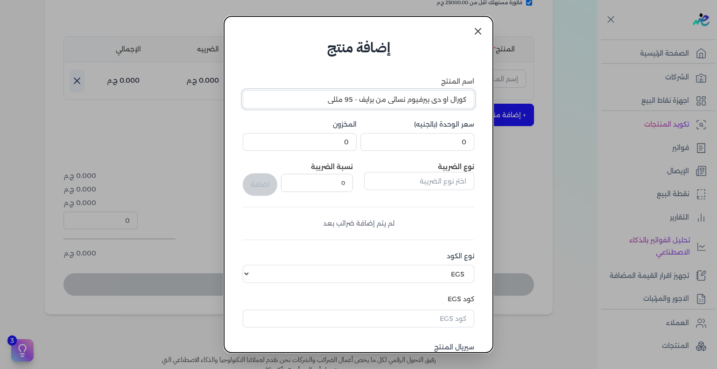
type input "كورال او دي بيرفيوم نسائي من برايف - 95 مللي"
type input "448.5"
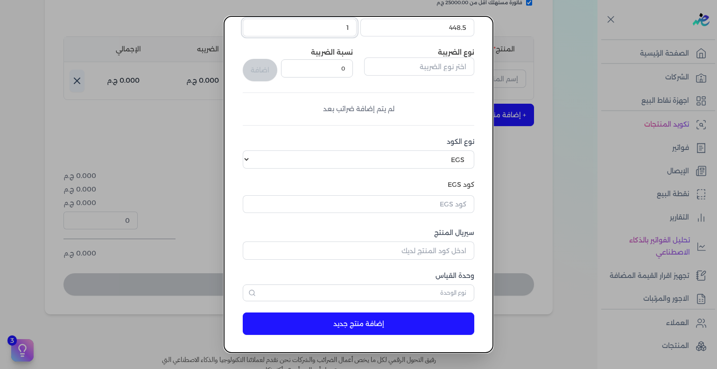
type input "1"
click at [458, 207] on input "text" at bounding box center [358, 204] width 231 height 18
click at [462, 207] on input "text" at bounding box center [358, 204] width 231 height 18
paste input "EG-772691185-EPCF-P-EDP-W-95-1"
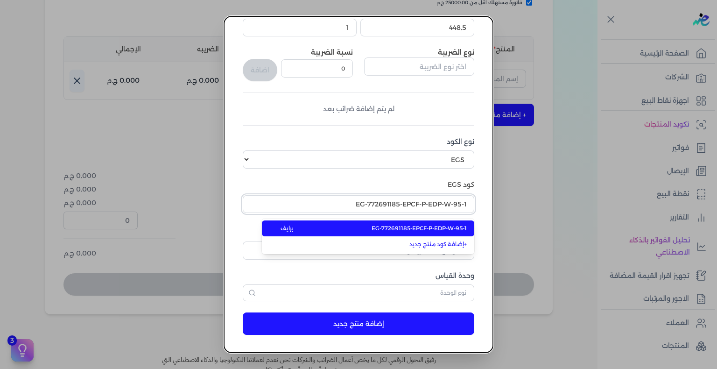
type input "EG-772691185-EPCF-P-EDP-W-95-1"
click at [449, 226] on span "EG-772691185-EPCF-P-EDP-W-95-1" at bounding box center [418, 228] width 95 height 8
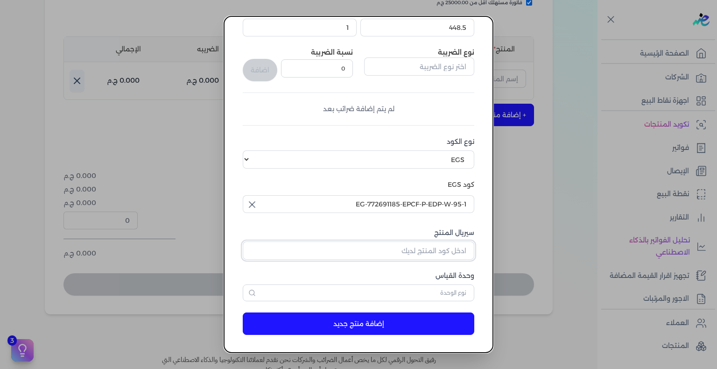
click at [450, 253] on input "سيريال المنتج" at bounding box center [358, 250] width 231 height 18
paste input "Z081D20DAA593D32CB96FZ-1"
type input "Z081D20DAA593D32CB96FZ-1"
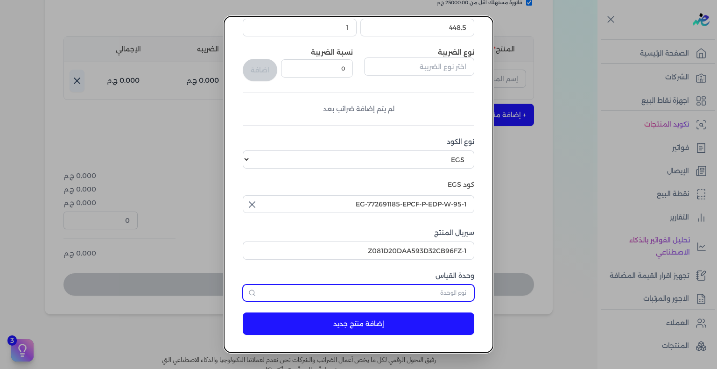
click at [451, 294] on input "text" at bounding box center [358, 292] width 231 height 17
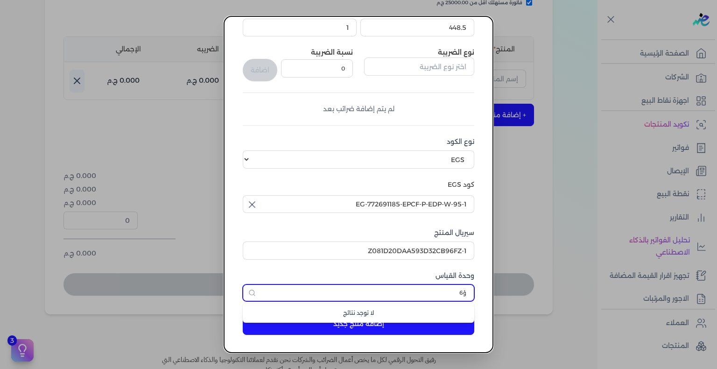
type input "ؤ62"
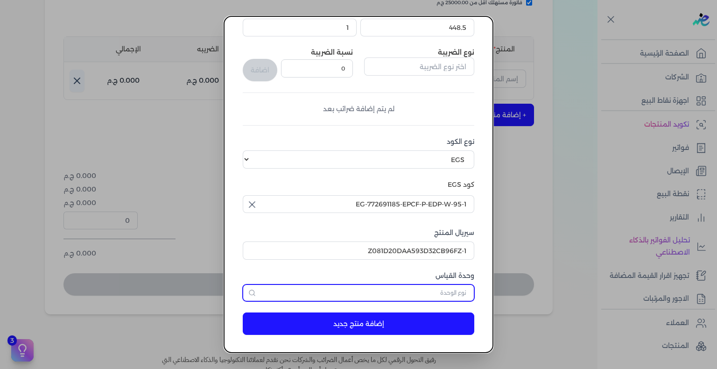
click at [451, 294] on input "text" at bounding box center [358, 292] width 231 height 17
type input "وحدة نشاط"
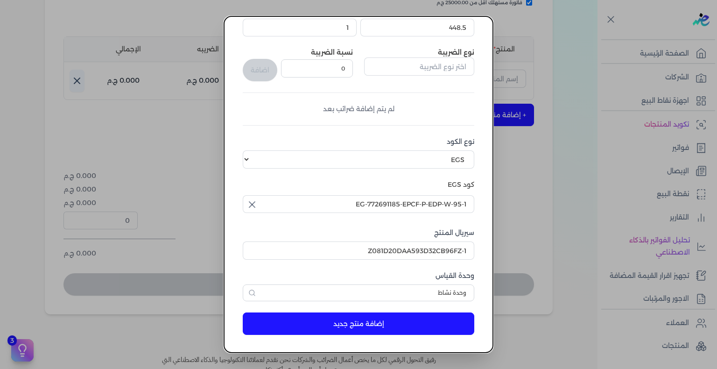
click at [433, 322] on button "إضافة منتج جديد" at bounding box center [358, 323] width 231 height 22
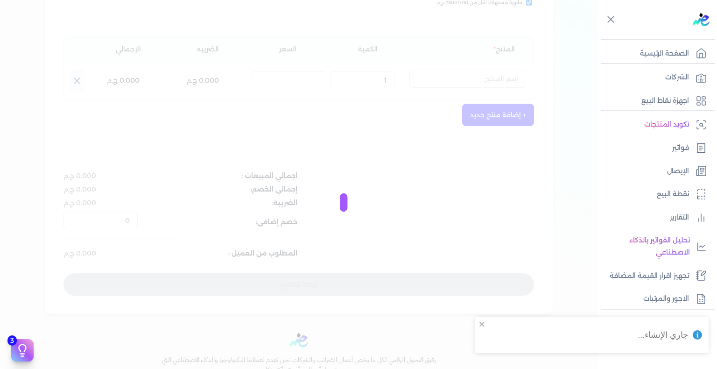
select select "EGS"
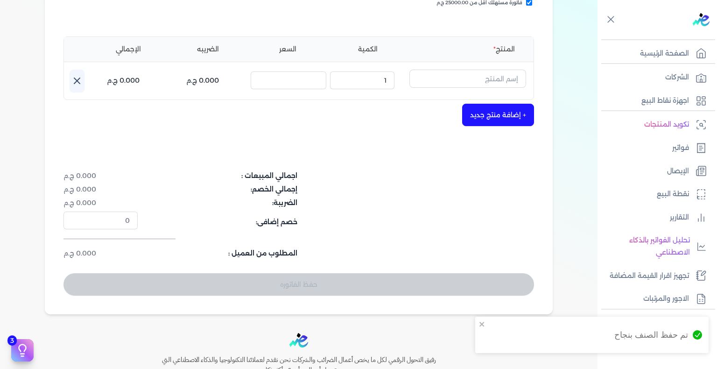
click at [477, 91] on button "button" at bounding box center [467, 80] width 117 height 21
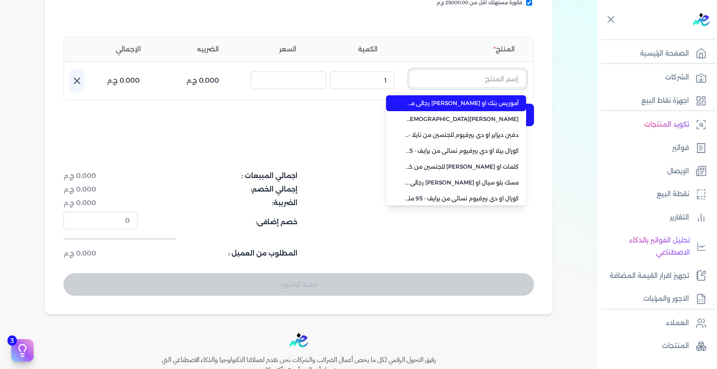
click at [478, 85] on input "text" at bounding box center [467, 79] width 117 height 18
paste input "كورال او دي بيرفيوم نسائ"
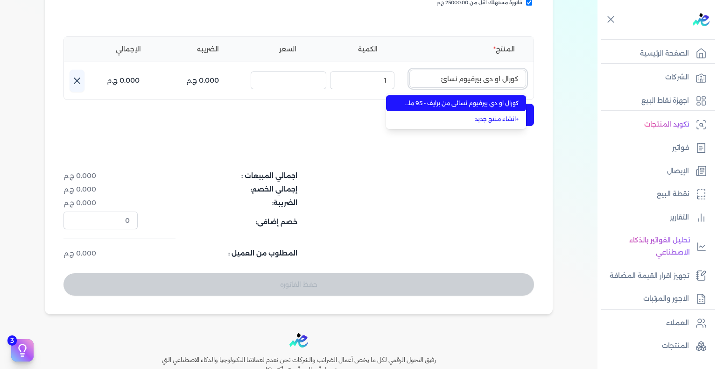
type input "كورال او دي بيرفيوم نسائ"
click at [499, 105] on span "كورال او دي بيرفيوم نسائي من برايف - 95 مللي" at bounding box center [462, 103] width 114 height 8
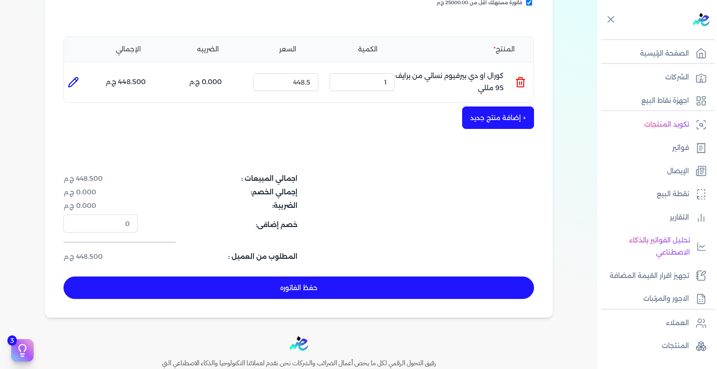
click at [205, 283] on button "حفظ الفاتوره" at bounding box center [298, 287] width 470 height 22
type input "2025-08-19"
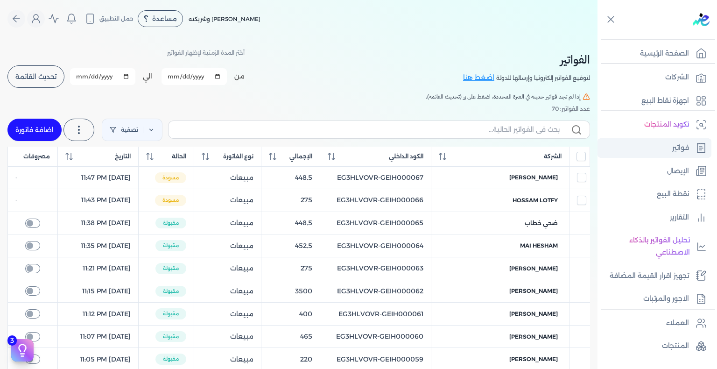
click at [667, 144] on link "فواتير" at bounding box center [654, 148] width 114 height 20
click at [52, 76] on span "تحديث القائمة" at bounding box center [35, 76] width 41 height 7
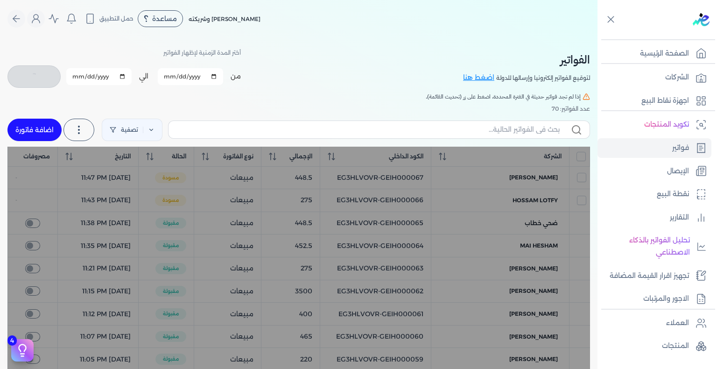
checkbox input "false"
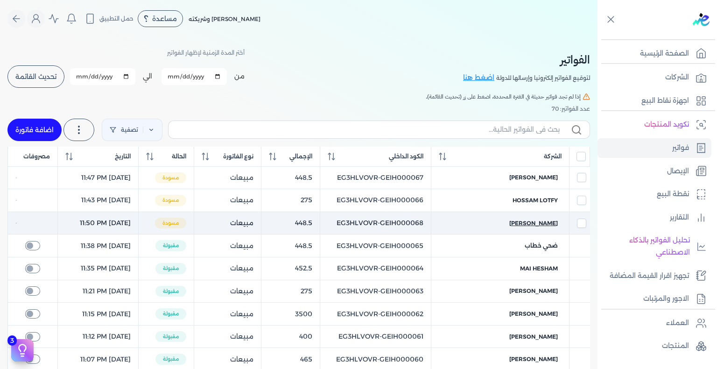
click at [496, 223] on div "Shereen Khaled" at bounding box center [500, 223] width 116 height 8
select select "EGP"
select select "B"
select select "EGS"
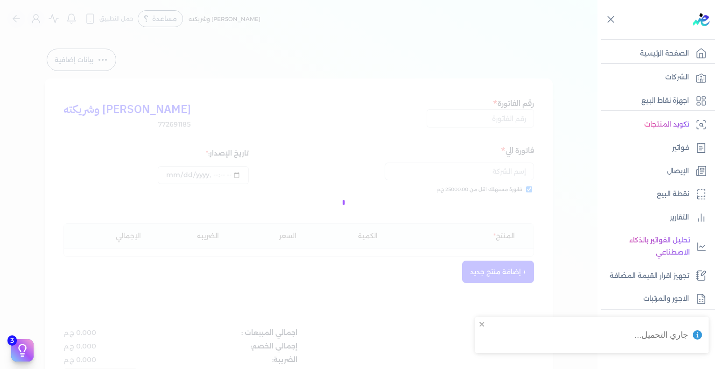
type input "EG3HLVOVR-GEIH000068"
checkbox input "true"
type input "2025-08-18T23:50:44"
type input "2025-08-19"
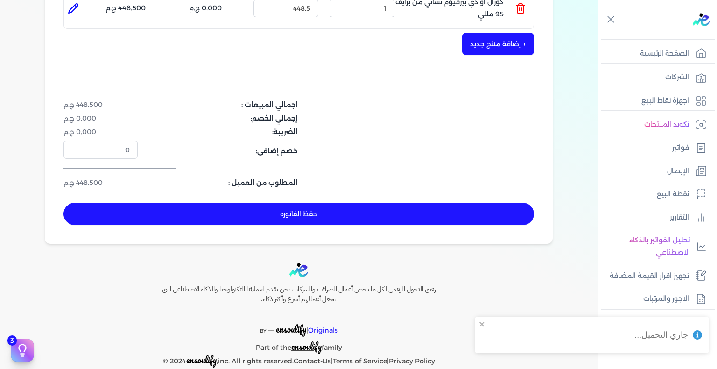
scroll to position [276, 0]
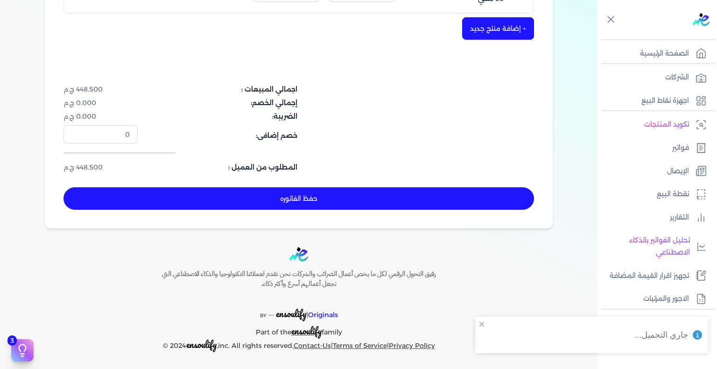
click at [304, 195] on button "حفظ الفاتوره" at bounding box center [298, 198] width 470 height 22
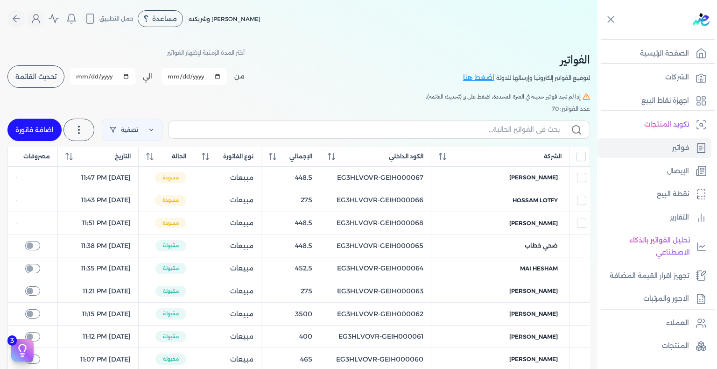
click at [13, 125] on link "اضافة فاتورة" at bounding box center [34, 130] width 54 height 22
select select "EGP"
select select "B"
select select "EGS"
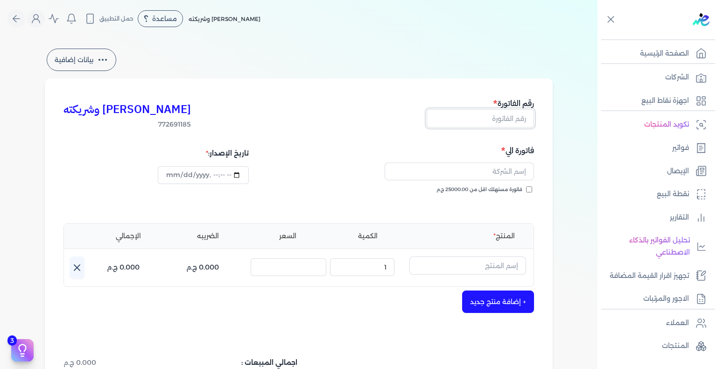
click at [511, 123] on input "text" at bounding box center [480, 118] width 107 height 18
paste input "EG3HLVOVR-GEIH000069"
drag, startPoint x: 519, startPoint y: 122, endPoint x: 551, endPoint y: 113, distance: 33.3
click at [551, 113] on div "كريم محمود ابراهيم الدقلة وشريكته 772691185 رقم الفاتورة EG3HLVOVR-GEIH000069 ف…" at bounding box center [299, 289] width 508 height 422
type input "EG3HLVOVR-GEIH000069"
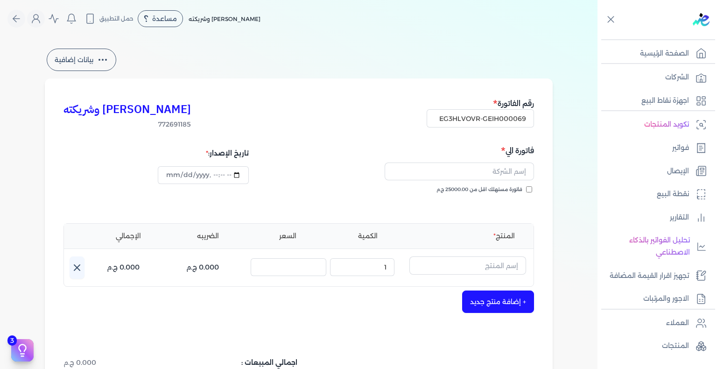
click at [530, 189] on input "فاتورة مستهلك اقل من 25000.00 ج.م" at bounding box center [529, 189] width 6 height 6
checkbox input "true"
click at [168, 175] on input "datetime-local" at bounding box center [203, 175] width 91 height 18
type input "2025-08-18T23:51:47"
click at [511, 171] on input "text" at bounding box center [459, 171] width 149 height 18
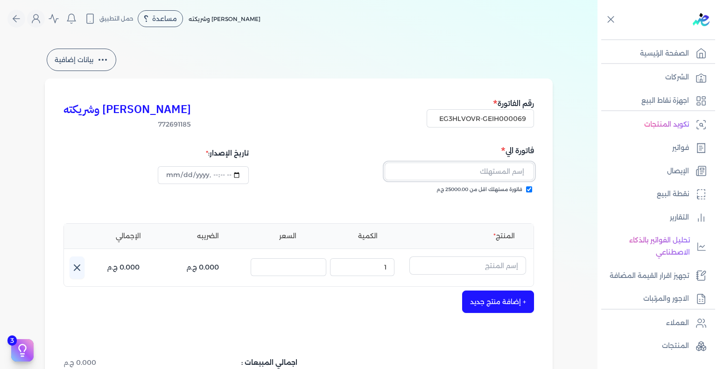
paste input "ahmed alaa"
type input "ahmed alaa"
click at [487, 269] on input "text" at bounding box center [467, 265] width 117 height 18
paste input "يارا رذاذ عطر"
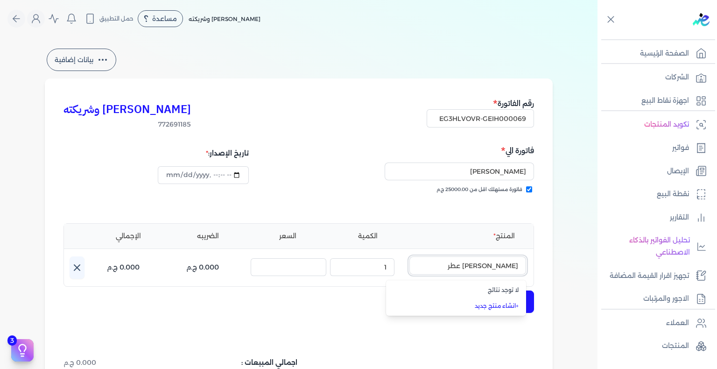
type input "يارا رذاذ عطر"
click at [504, 305] on link "+ انشاء منتج جديد" at bounding box center [462, 305] width 114 height 8
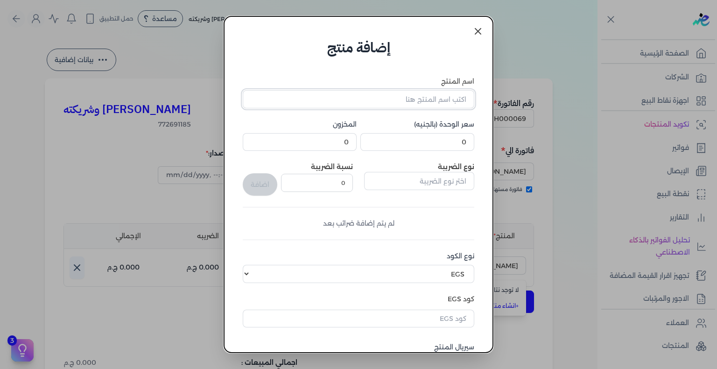
click at [419, 106] on input "اسم المنتج" at bounding box center [358, 99] width 231 height 18
paste input "يارا رذاذ عطري منعش نسائي - 250 مللي"
click at [379, 100] on input "يارا رذاذ عطري منعش نسائي - 250 مللي" at bounding box center [358, 99] width 231 height 18
click at [381, 96] on input "يارا رذاذ عطري منعش نسائي - 250 مللي" at bounding box center [358, 99] width 231 height 18
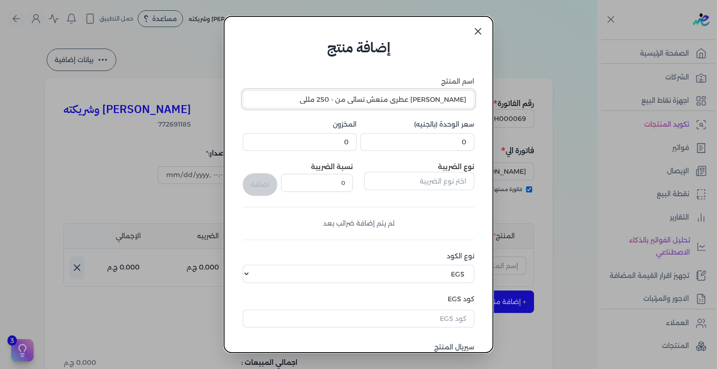
paste input "إم إس إيه"
type input "يارا رذاذ عطري منعش نسائي من إم إس إيه - 250 مللي"
click at [443, 145] on input "0" at bounding box center [417, 142] width 114 height 18
type input "220"
type input "6"
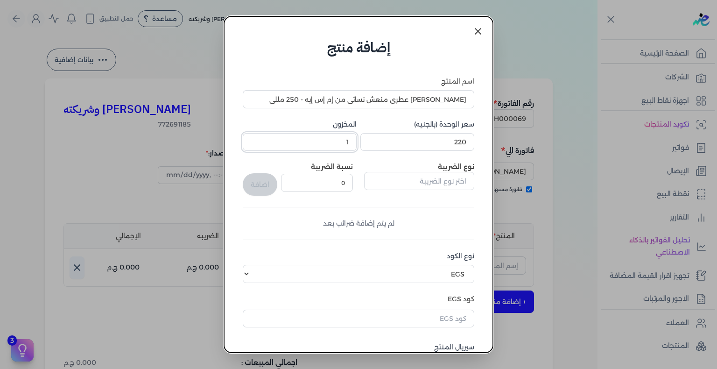
scroll to position [114, 0]
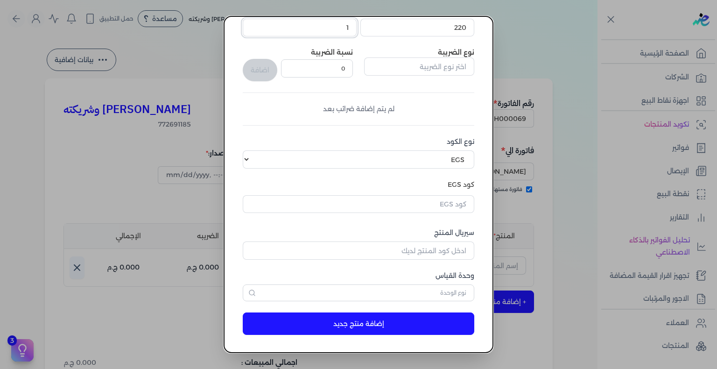
type input "1"
click at [430, 203] on input "text" at bounding box center [358, 204] width 231 height 18
paste input "EG-772691185-MSA-RFM-W-250-1"
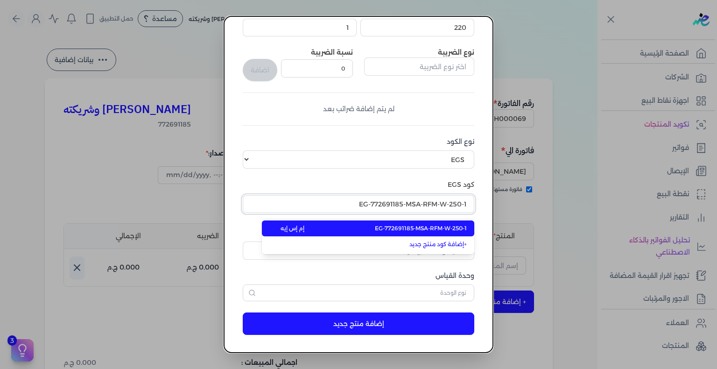
type input "EG-772691185-MSA-RFM-W-250-1"
click at [423, 228] on span "EG-772691185-MSA-RFM-W-250-1" at bounding box center [421, 228] width 92 height 8
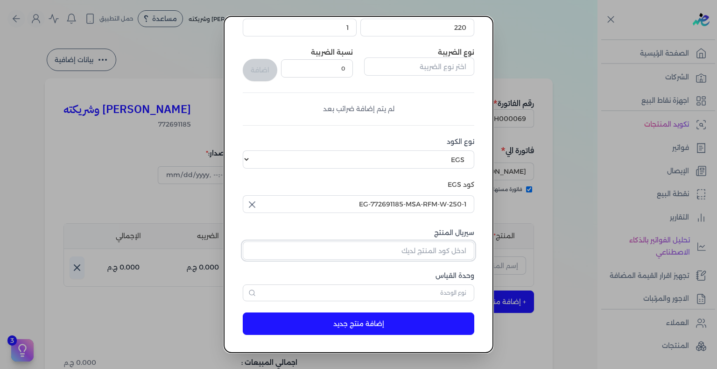
click at [441, 244] on input "سيريال المنتج" at bounding box center [358, 250] width 231 height 18
paste input "Z5024A5BD52D6DF06A127Z-1"
type input "Z5024A5BD52D6DF06A127Z-1"
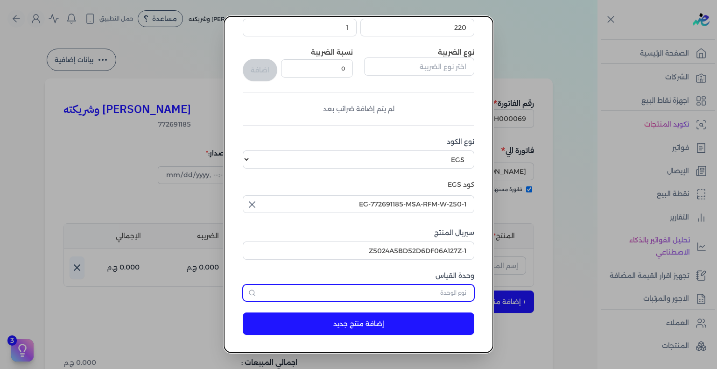
click at [457, 291] on input "text" at bounding box center [358, 292] width 231 height 17
type input "وحدة نشاط"
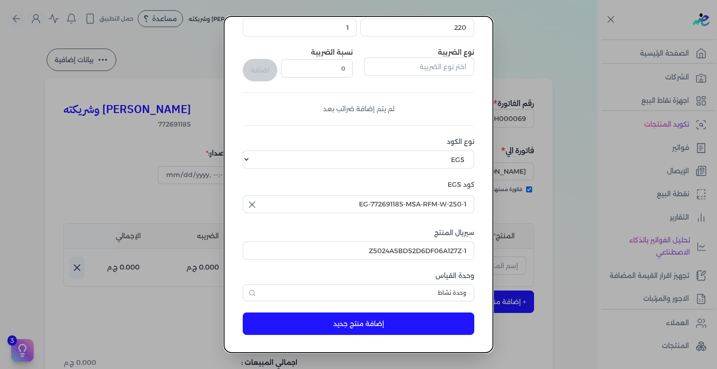
click at [427, 327] on button "إضافة منتج جديد" at bounding box center [358, 323] width 231 height 22
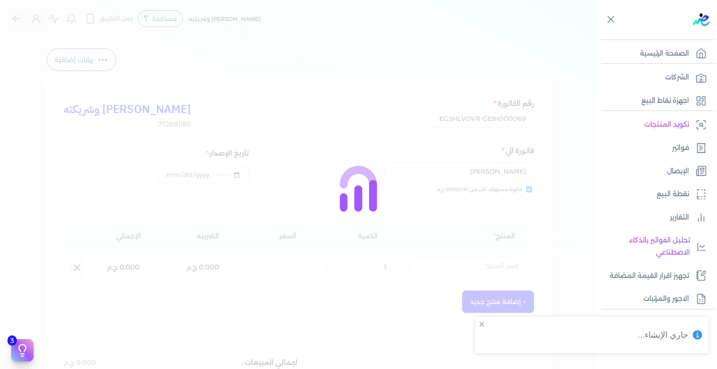
select select "EGS"
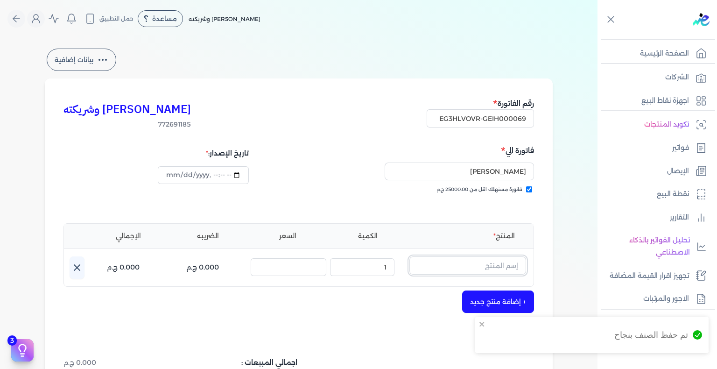
click at [493, 266] on input "text" at bounding box center [467, 265] width 117 height 18
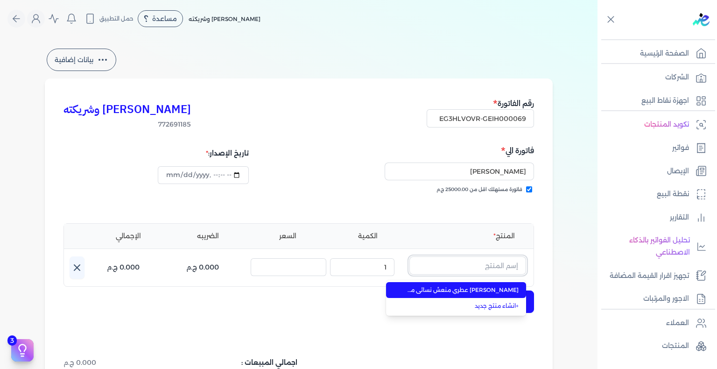
paste input "يارا رذاذ عطر"
type input "يارا رذاذ عطر"
click at [495, 292] on span "يارا رذاذ عطري منعش نسائي من إم إس إيه - 250 مللي" at bounding box center [462, 290] width 114 height 8
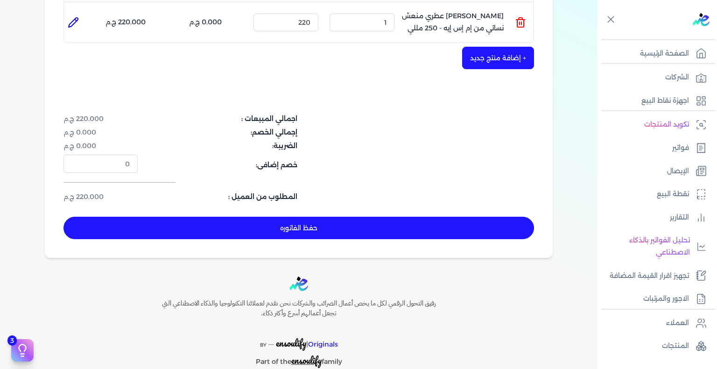
scroll to position [276, 0]
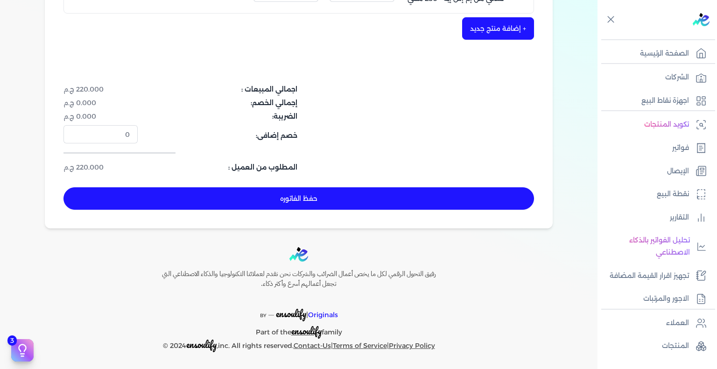
click at [266, 202] on button "حفظ الفاتوره" at bounding box center [298, 198] width 470 height 22
type input "2025-08-19"
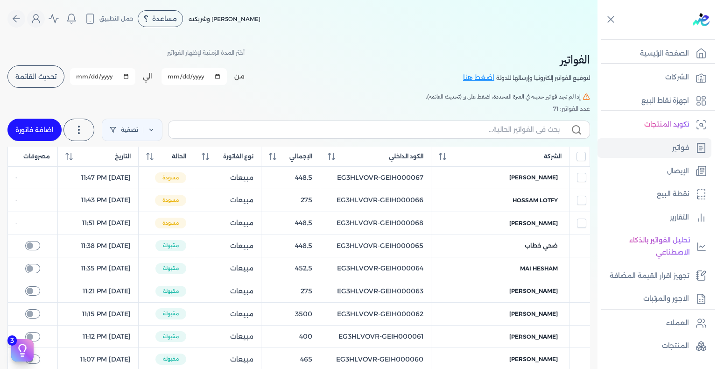
click at [40, 70] on button "تحديث القائمة" at bounding box center [35, 76] width 57 height 22
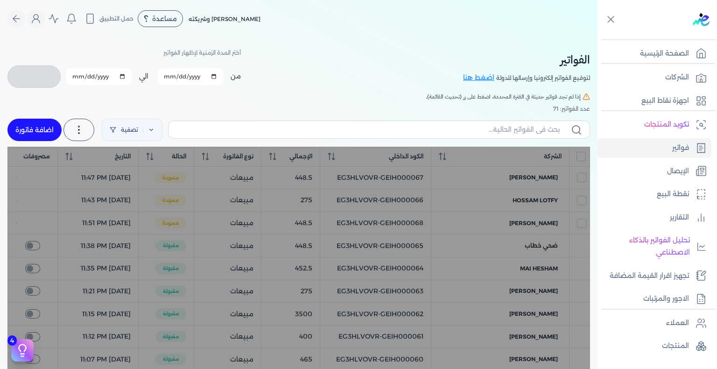
checkbox input "false"
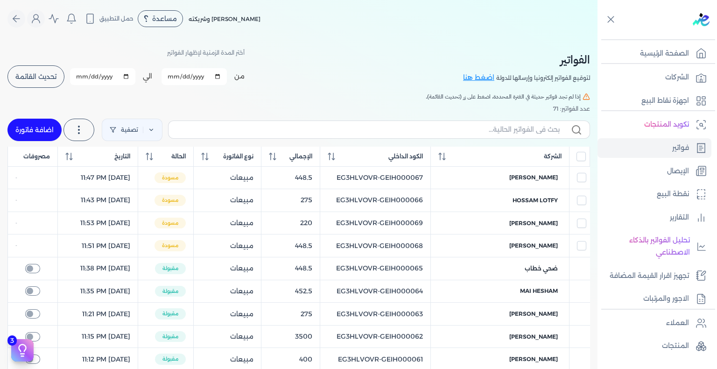
click at [37, 121] on link "اضافة فاتورة" at bounding box center [34, 130] width 54 height 22
select select "EGP"
select select "B"
select select "EGS"
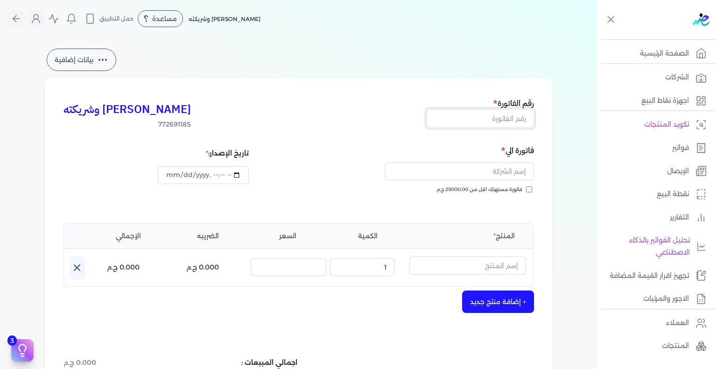
click at [498, 123] on input "text" at bounding box center [480, 118] width 107 height 18
paste input "EG3HLVOVR-GEIH000070"
drag, startPoint x: 520, startPoint y: 120, endPoint x: 549, endPoint y: 117, distance: 29.1
click at [549, 117] on div "كريم محمود ابراهيم الدقلة وشريكته 772691185 رقم الفاتورة EG3HLVOVR-GEIH000070 ف…" at bounding box center [299, 289] width 508 height 422
type input "EG3HLVOVR-GEIH000070"
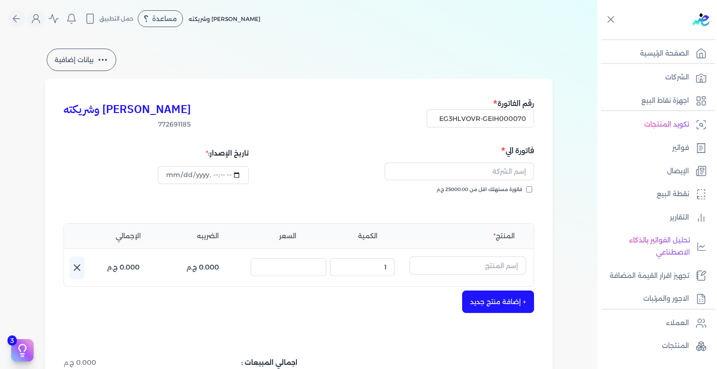
click at [530, 190] on input "فاتورة مستهلك اقل من 25000.00 ج.م" at bounding box center [529, 189] width 6 height 6
checkbox input "true"
click at [172, 177] on input "datetime-local" at bounding box center [203, 175] width 91 height 18
type input "2025-08-18T23:54:25"
click at [494, 167] on input "text" at bounding box center [459, 171] width 149 height 18
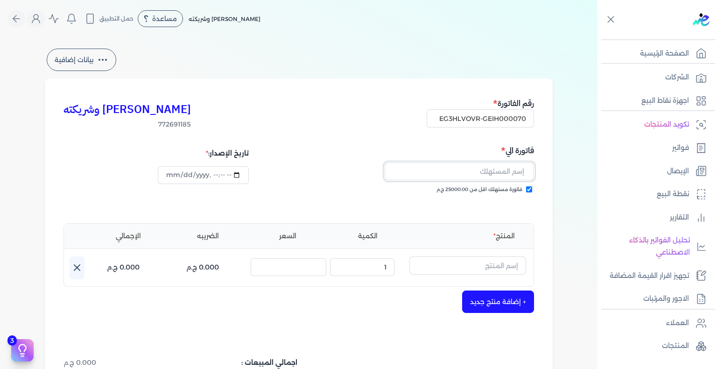
paste input "ماري حربي"
type input "ماري حربي"
click at [518, 307] on button "+ إضافة منتج جديد" at bounding box center [498, 301] width 72 height 22
click at [497, 269] on input "text" at bounding box center [467, 265] width 117 height 18
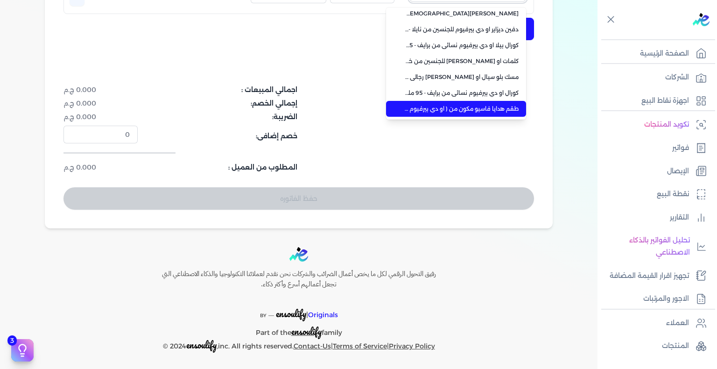
scroll to position [66, 0]
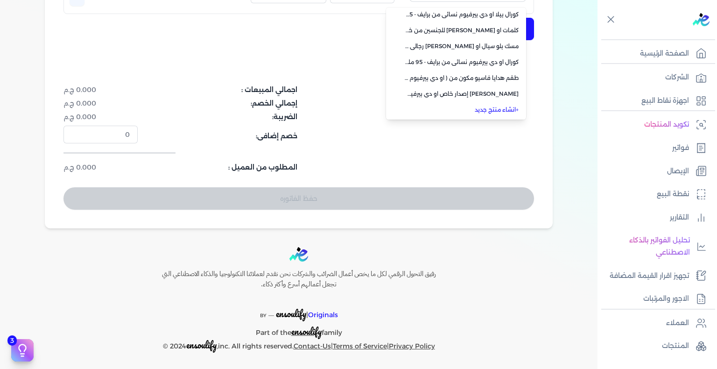
click at [500, 112] on link "+ انشاء منتج جديد" at bounding box center [462, 109] width 114 height 8
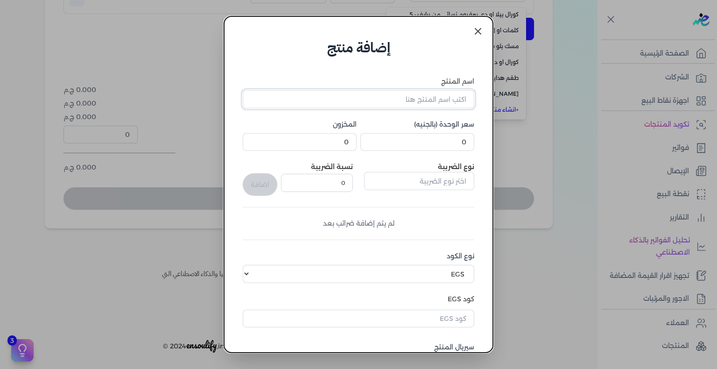
click at [435, 98] on input "اسم المنتج" at bounding box center [358, 99] width 231 height 18
paste input "كلمبا او دي بيرفيوم نسائي - 100 مللي"
click at [388, 100] on input "كلمبا او دي بيرفيوم نسائي - 100 مللي" at bounding box center [358, 99] width 231 height 18
paste input "آرت للعطور"
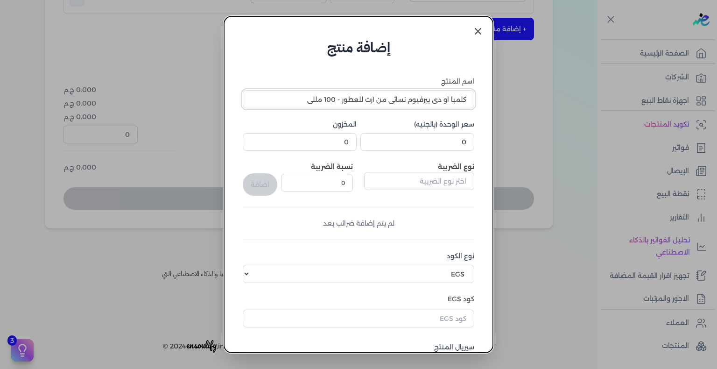
type input "كلمبا او دي بيرفيوم نسائي من آرت للعطور - 100 مللي"
type input "400"
type input "1"
click at [421, 311] on input "text" at bounding box center [358, 318] width 231 height 18
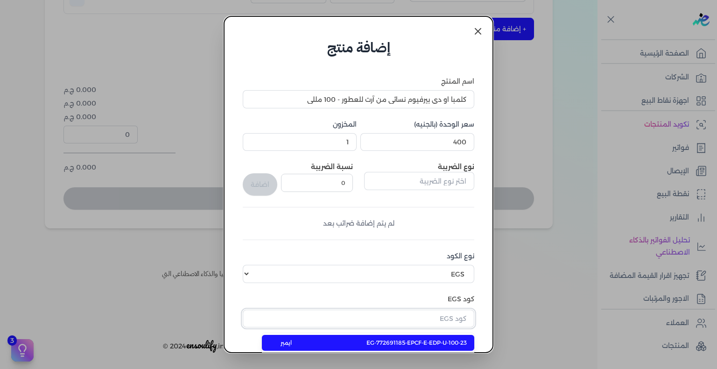
paste input "EG-772691185-FAPC-PA-EDP-W-100-5"
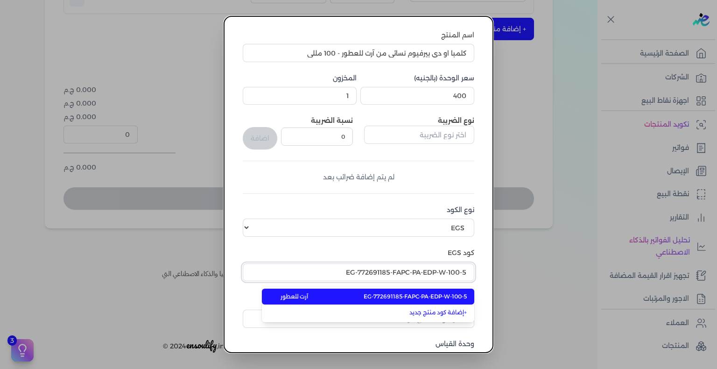
scroll to position [47, 0]
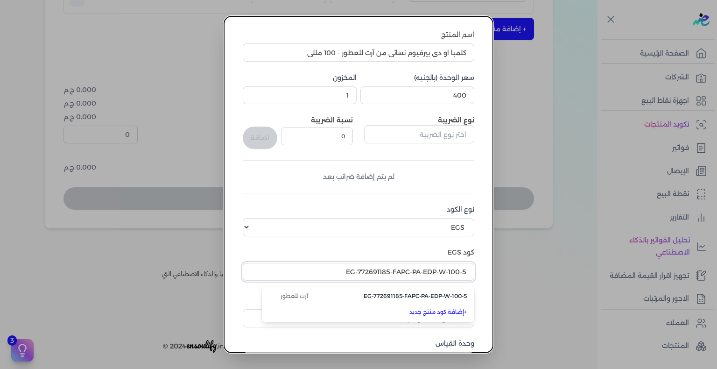
type input "EG-772691185-FAPC-PA-EDP-W-100-5"
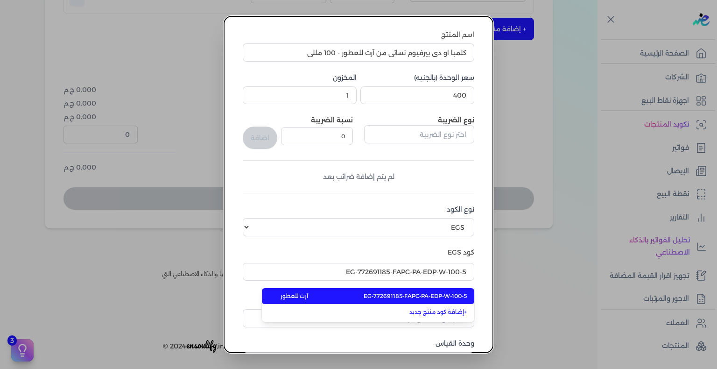
click at [439, 297] on span "EG-772691185-FAPC-PA-EDP-W-100-5" at bounding box center [415, 296] width 103 height 8
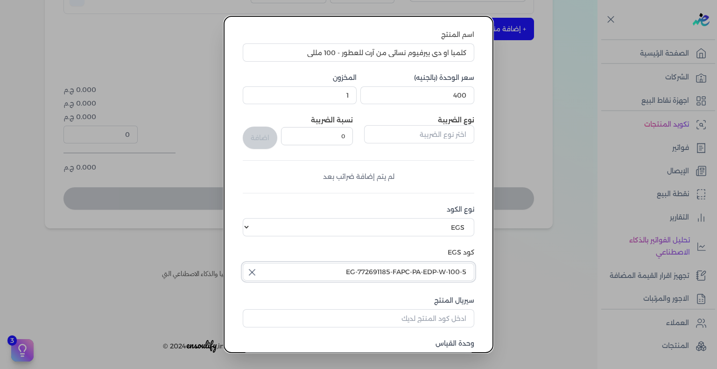
scroll to position [114, 0]
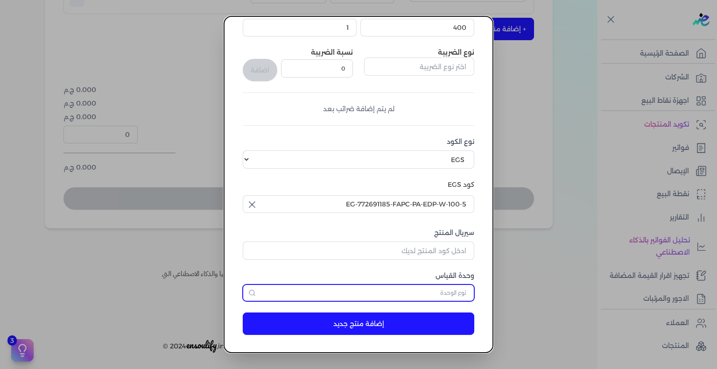
click at [444, 287] on input "text" at bounding box center [358, 292] width 231 height 17
type input "وحدة نشاط"
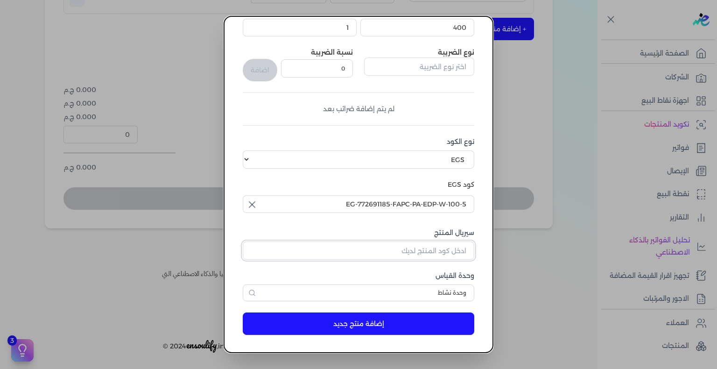
click at [447, 245] on input "سيريال المنتج" at bounding box center [358, 250] width 231 height 18
click at [440, 244] on input "سيريال المنتج" at bounding box center [358, 250] width 231 height 18
paste input "Z226418B73DC9B10557B4Z-1"
type input "Z226418B73DC9B10557B4Z-1"
click at [431, 321] on button "إضافة منتج جديد" at bounding box center [358, 323] width 231 height 22
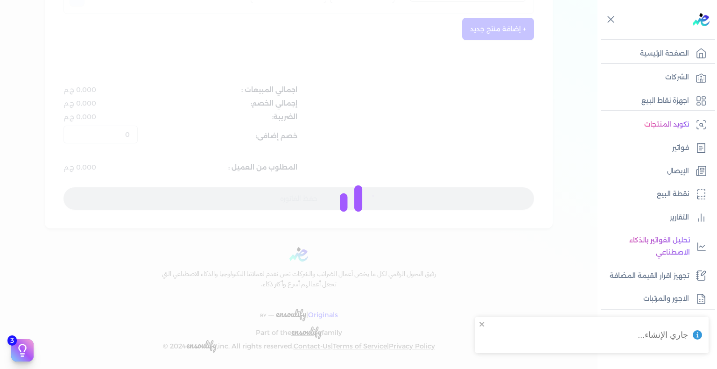
select select "EGS"
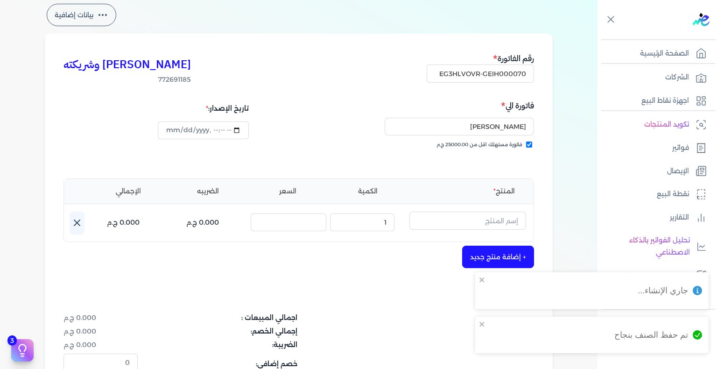
scroll to position [39, 0]
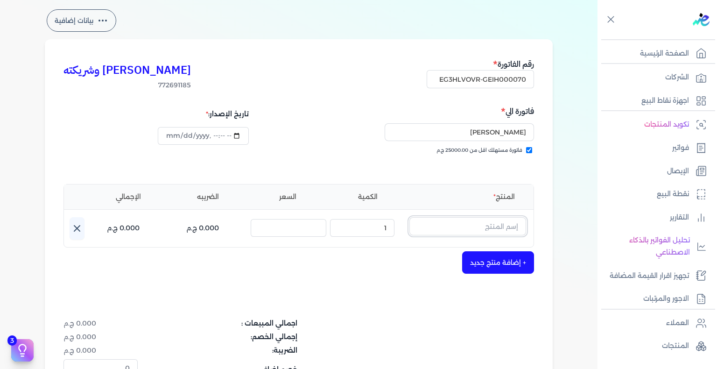
click at [463, 225] on input "text" at bounding box center [467, 226] width 117 height 18
paste input "كلمبا او دي بيرفيوم نسائي - 100"
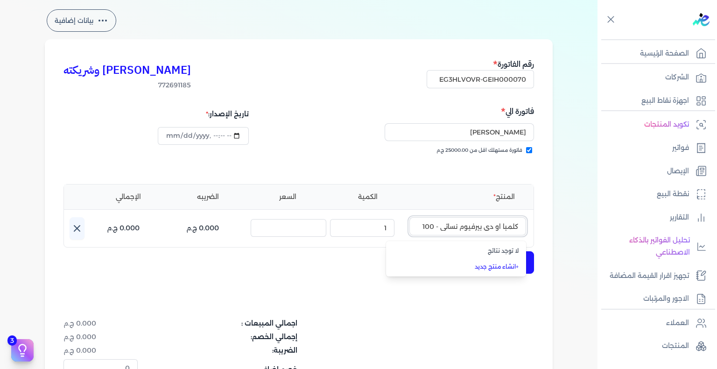
click at [472, 225] on input "كلمبا او دي بيرفيوم نسائي - 100" at bounding box center [467, 226] width 117 height 18
click at [431, 223] on input "كلمبا او دي بيرفيوم نسائي - 100" at bounding box center [467, 226] width 117 height 18
drag, startPoint x: 442, startPoint y: 226, endPoint x: 380, endPoint y: 226, distance: 62.1
click at [380, 226] on div "اسم المنتج : كلمبا او دي بيرفيوم نسائي - 100 لا توجد نتائج + انشاء منتج جديد ال…" at bounding box center [302, 228] width 464 height 22
type input "كلمبا او دي بيرفيوم نسائي"
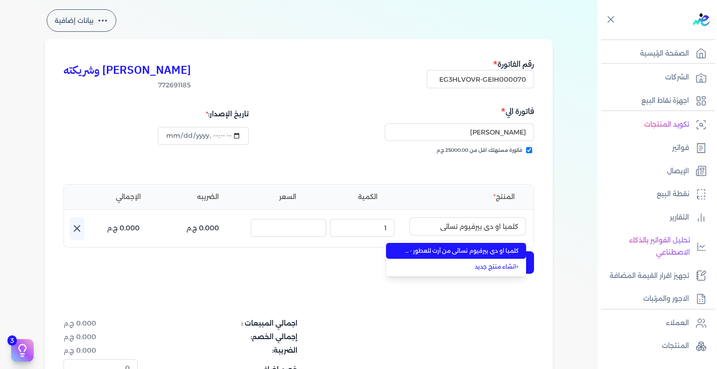
click at [424, 250] on span "كلمبا او دي بيرفيوم نسائي من آرت للعطور - 100 مللي" at bounding box center [462, 250] width 114 height 8
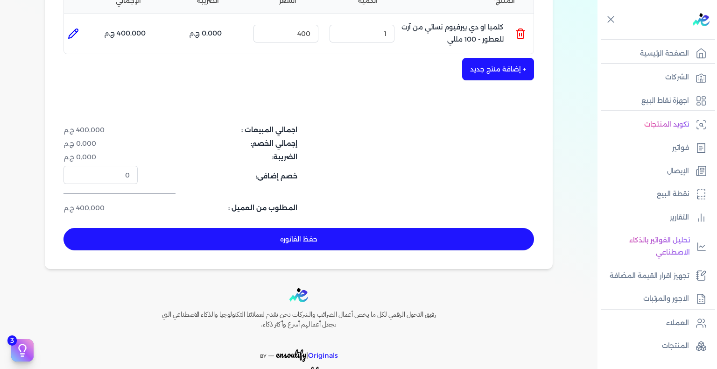
scroll to position [273, 0]
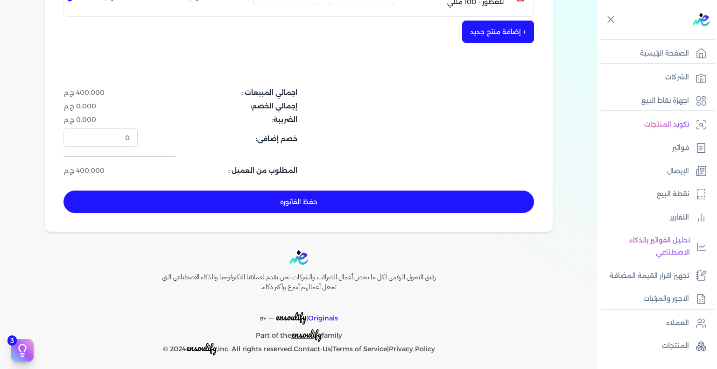
click at [320, 199] on button "حفظ الفاتوره" at bounding box center [298, 201] width 470 height 22
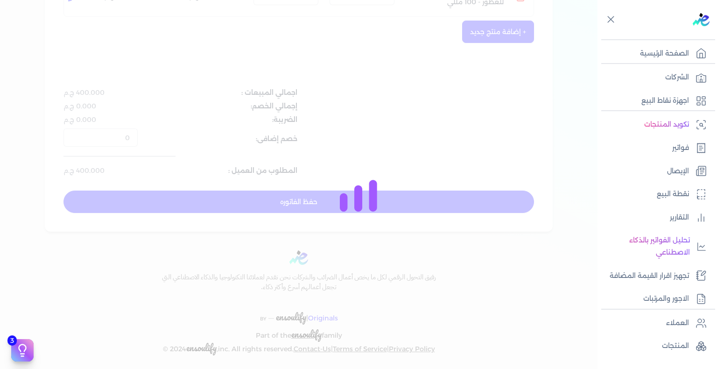
type input "2025-08-19"
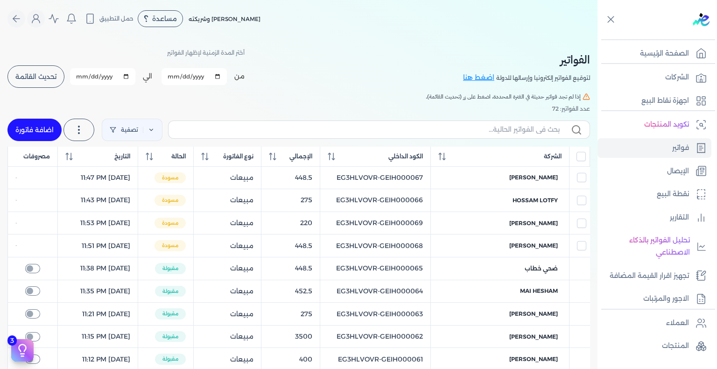
click at [43, 81] on button "تحديث القائمة" at bounding box center [35, 76] width 57 height 22
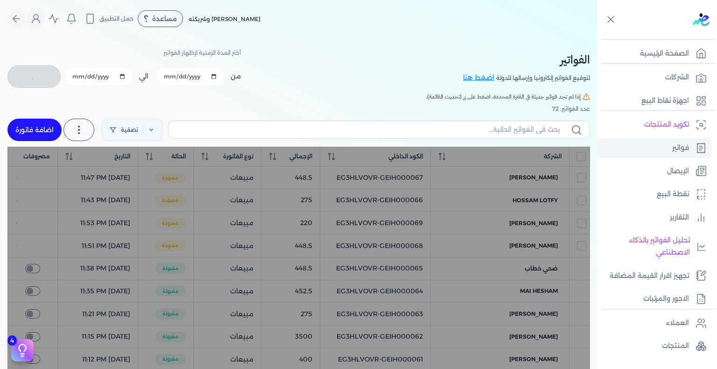
checkbox input "false"
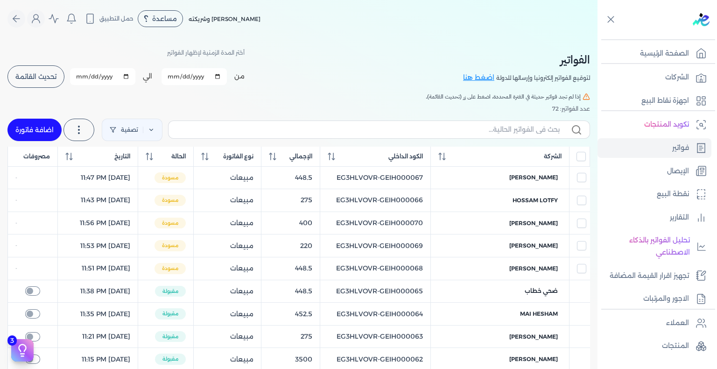
click at [41, 130] on link "اضافة فاتورة" at bounding box center [34, 130] width 54 height 22
select select "EGP"
select select "B"
select select "EGS"
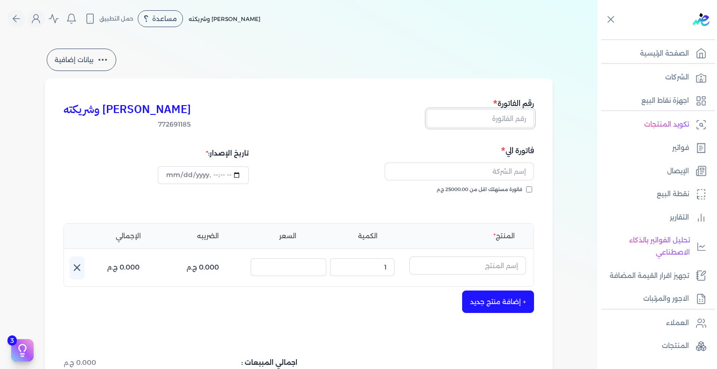
click at [498, 121] on input "text" at bounding box center [480, 118] width 107 height 18
paste input "EG3HLVOVR-GEIH000071"
type input "EG3HLVOVR-GEIH000071"
click at [531, 191] on input "فاتورة مستهلك اقل من 25000.00 ج.م" at bounding box center [529, 189] width 6 height 6
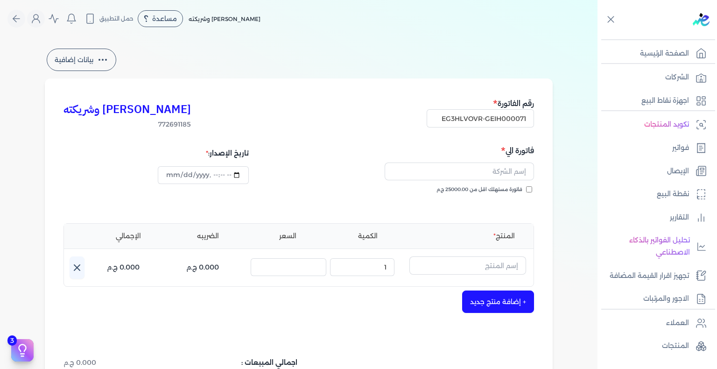
checkbox input "true"
click at [429, 172] on input "text" at bounding box center [459, 171] width 149 height 18
paste input "غسان محمد"
type input "غسان محمد"
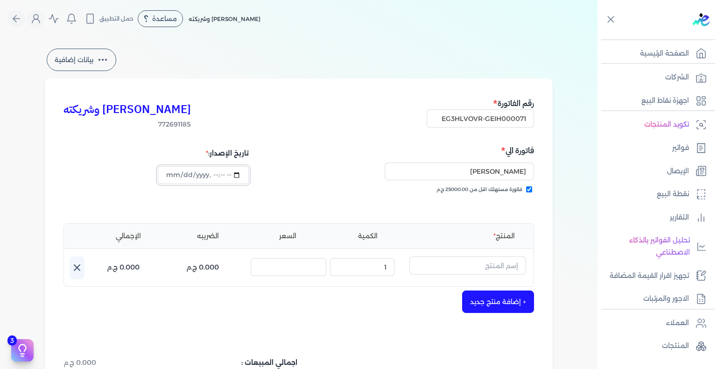
click at [176, 172] on input "datetime-local" at bounding box center [203, 175] width 91 height 18
type input "2025-08-18T23:57:22"
click at [495, 268] on input "text" at bounding box center [467, 265] width 117 height 18
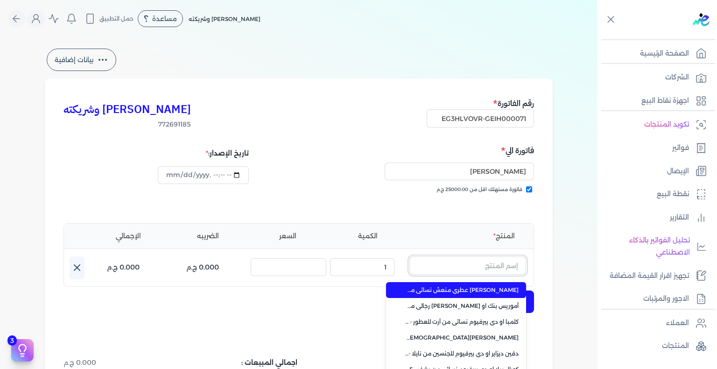
paste input "طقم هدايا"
type input "طقم هدايا"
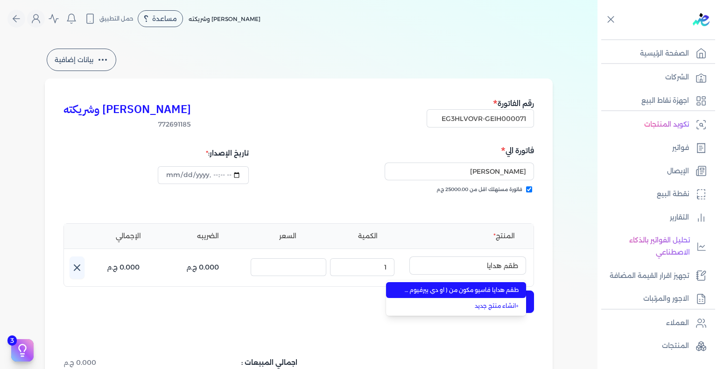
click at [490, 289] on span "طقم هدايا فاسيو مكون من ( او دي بيرفيوم 100مللي - سبراي بيرفيوم 200مللي) نسائي …" at bounding box center [462, 290] width 114 height 8
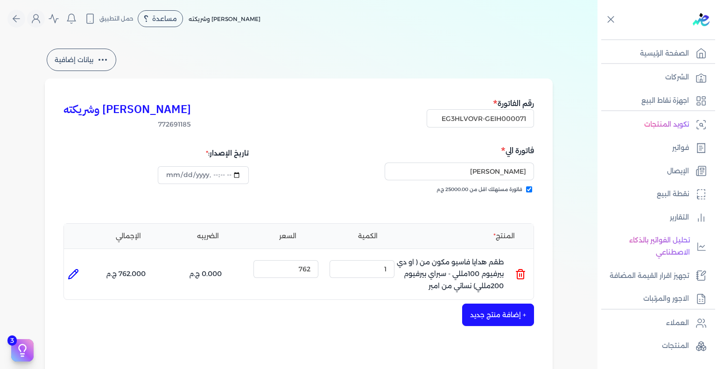
click at [520, 273] on icon at bounding box center [520, 273] width 11 height 11
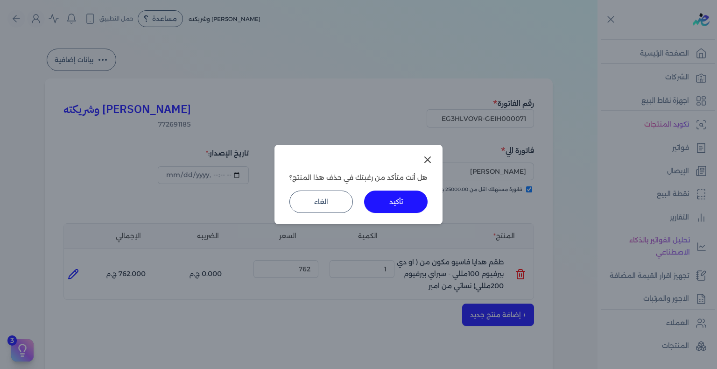
click at [397, 208] on button "تأكيد" at bounding box center [395, 201] width 63 height 22
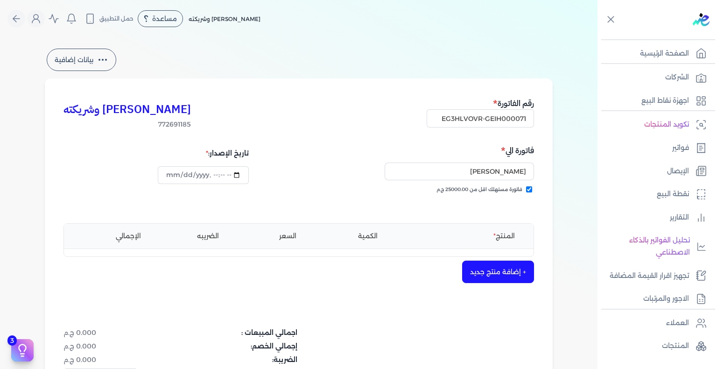
click at [501, 264] on button "+ إضافة منتج جديد" at bounding box center [498, 271] width 72 height 22
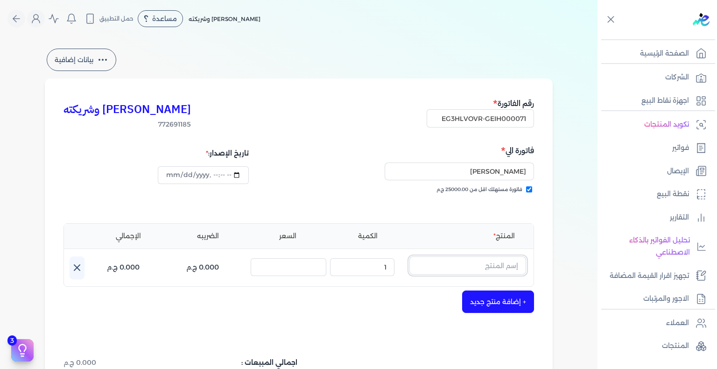
click at [512, 261] on input "text" at bounding box center [467, 265] width 117 height 18
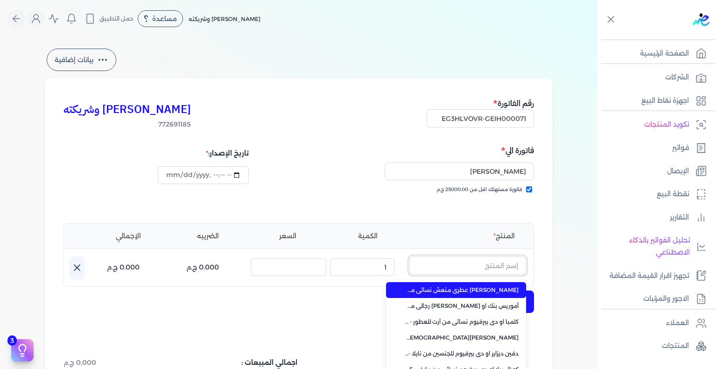
type input "'"
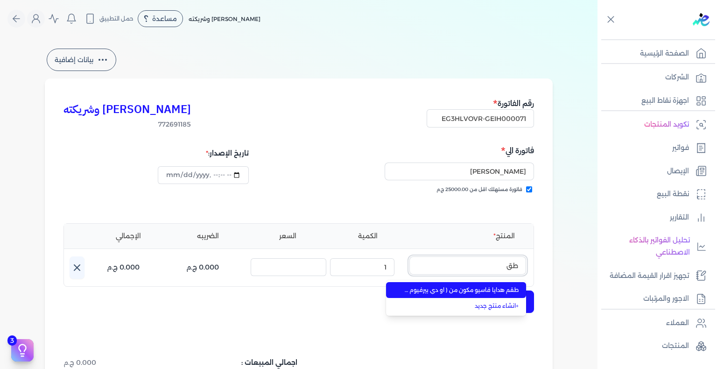
type input "طقم"
click at [495, 288] on span "طقم هدايا فاسيو مكون من ( او دي بيرفيوم 100مللي - سبراي بيرفيوم 200مللي) نسائي …" at bounding box center [462, 290] width 114 height 8
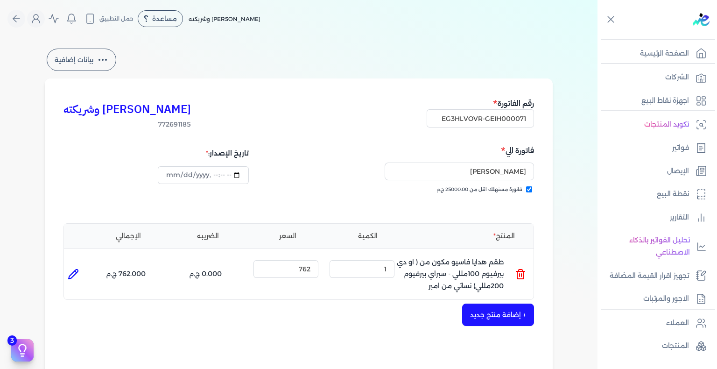
scroll to position [286, 0]
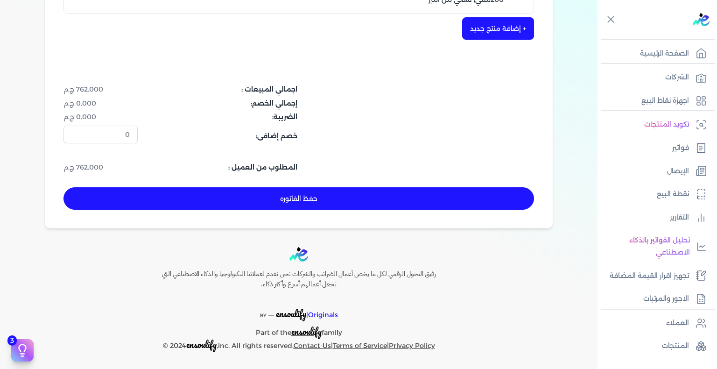
click at [173, 187] on button "حفظ الفاتوره" at bounding box center [298, 198] width 470 height 22
type input "2025-08-19"
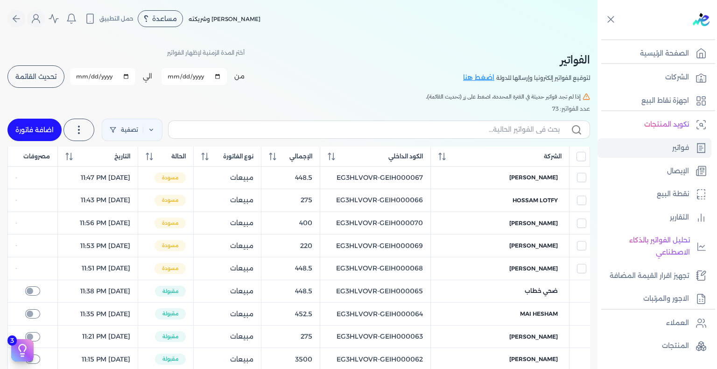
click at [52, 79] on span "تحديث القائمة" at bounding box center [35, 76] width 41 height 7
click at [489, 77] on link "اضغط هنا" at bounding box center [479, 78] width 33 height 10
click at [653, 154] on link "فواتير" at bounding box center [654, 148] width 114 height 20
click at [655, 149] on link "فواتير" at bounding box center [654, 148] width 114 height 20
click at [48, 71] on button "تحديث القائمة" at bounding box center [35, 76] width 57 height 22
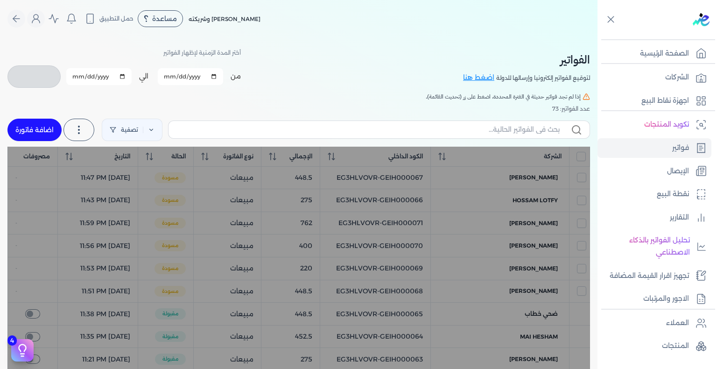
checkbox input "false"
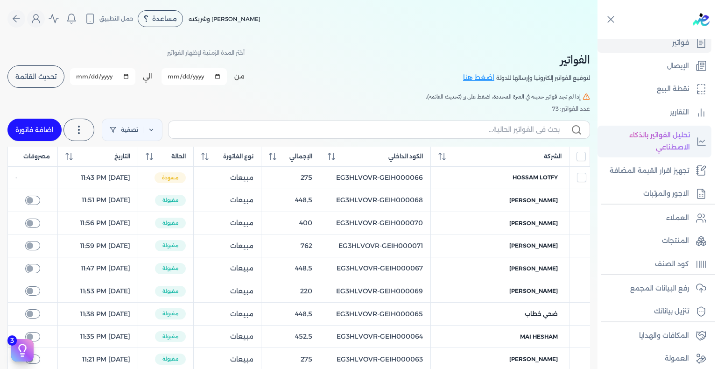
scroll to position [134, 0]
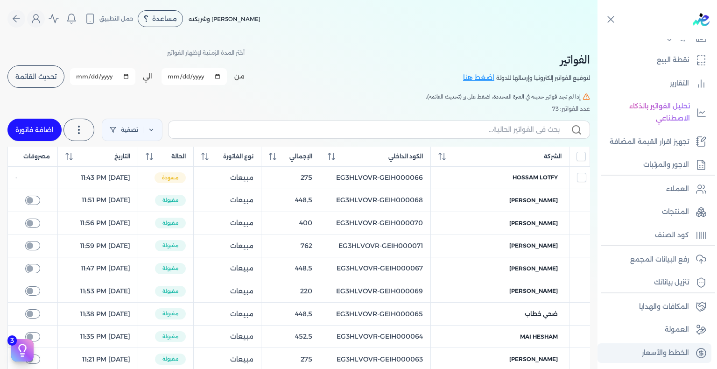
click at [663, 354] on p "الخطط والأسعار" at bounding box center [665, 353] width 47 height 12
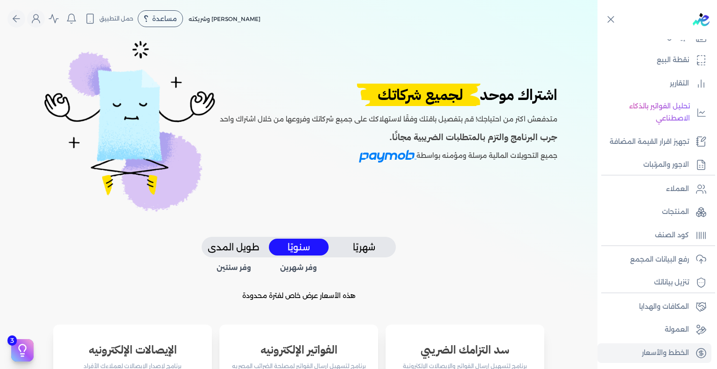
click at [384, 252] on button "شهريًا" at bounding box center [364, 246] width 60 height 17
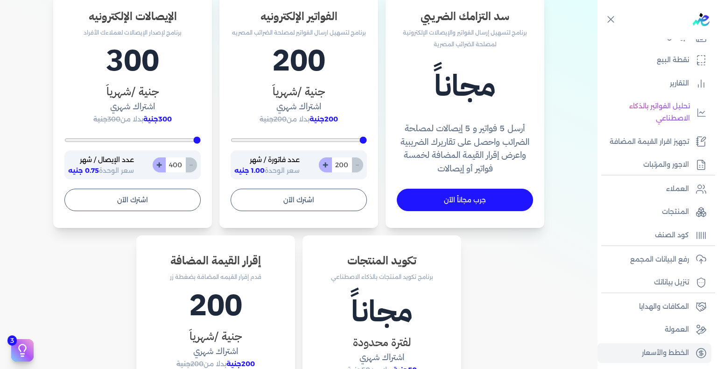
scroll to position [280, 0]
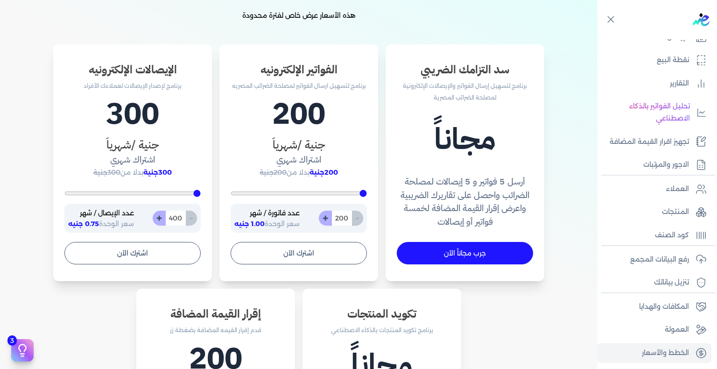
click at [327, 220] on button "+" at bounding box center [325, 217] width 13 height 15
type input "201"
click at [327, 220] on button "+" at bounding box center [325, 217] width 13 height 15
type input "202"
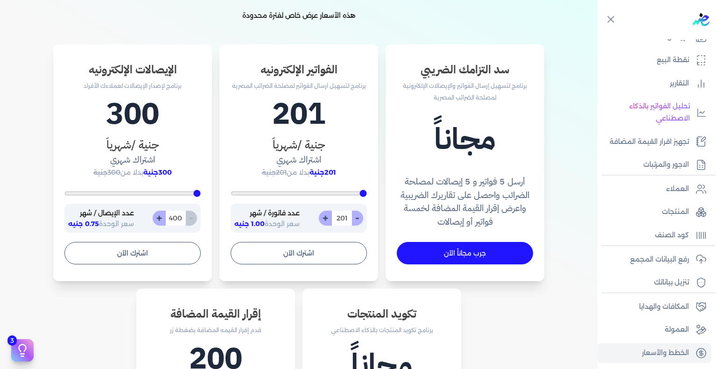
type input "202"
click at [327, 220] on button "+" at bounding box center [325, 217] width 13 height 15
type input "203"
click at [327, 220] on button "+" at bounding box center [325, 217] width 13 height 15
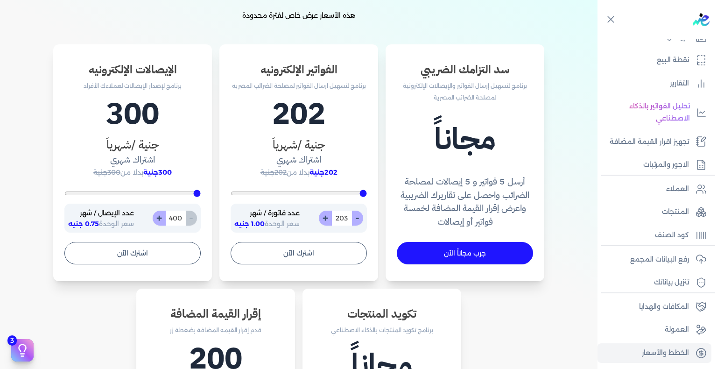
type input "204"
click at [327, 220] on button "+" at bounding box center [325, 217] width 13 height 15
type input "205"
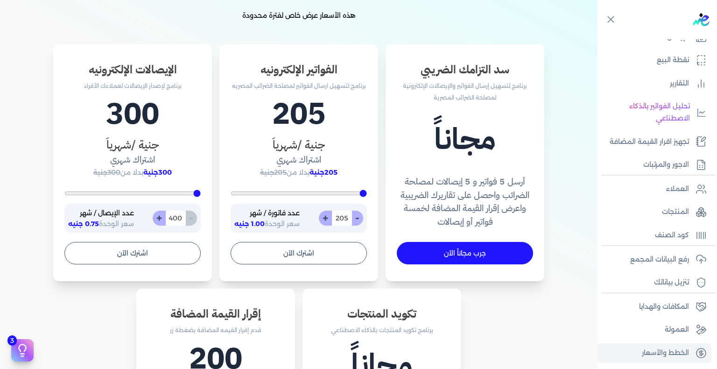
click at [327, 220] on button "+" at bounding box center [325, 217] width 13 height 15
type input "206"
click at [327, 220] on button "+" at bounding box center [325, 217] width 13 height 15
type input "207"
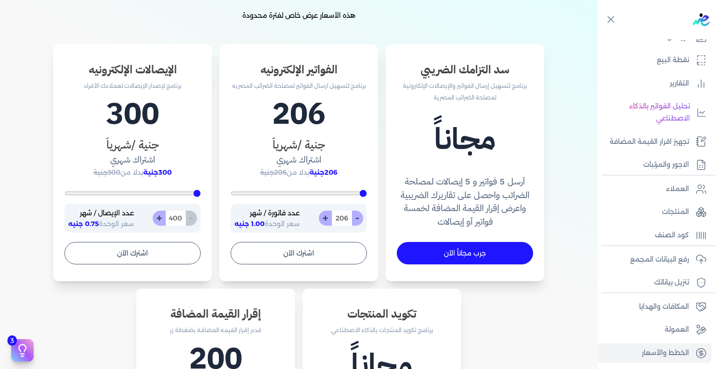
type input "207"
click at [327, 220] on button "+" at bounding box center [325, 217] width 13 height 15
type input "208"
click at [327, 220] on button "+" at bounding box center [325, 217] width 13 height 15
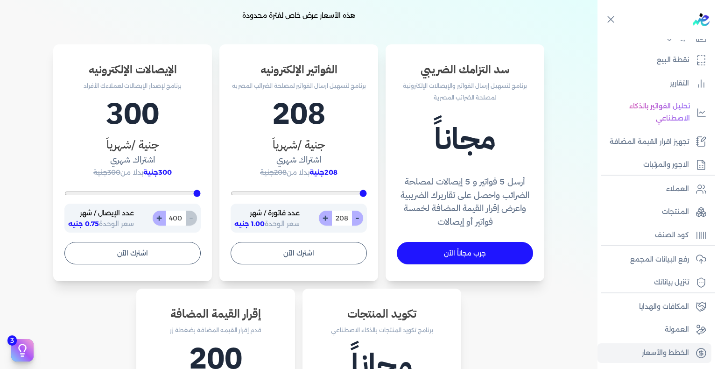
type input "209"
click at [327, 220] on button "+" at bounding box center [325, 217] width 13 height 15
type input "210"
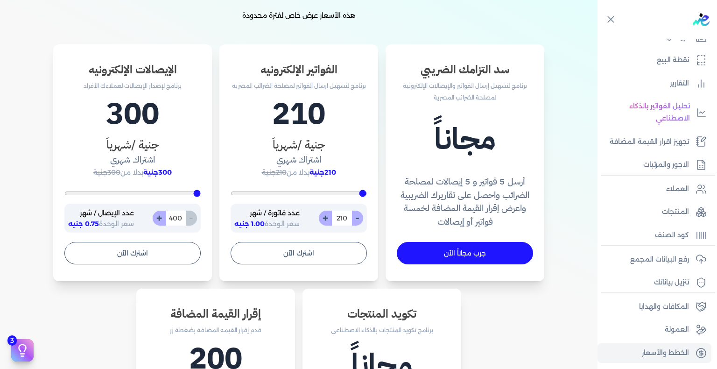
click at [327, 220] on button "+" at bounding box center [325, 217] width 13 height 15
type input "211"
click at [327, 220] on button "+" at bounding box center [325, 217] width 13 height 15
type input "212"
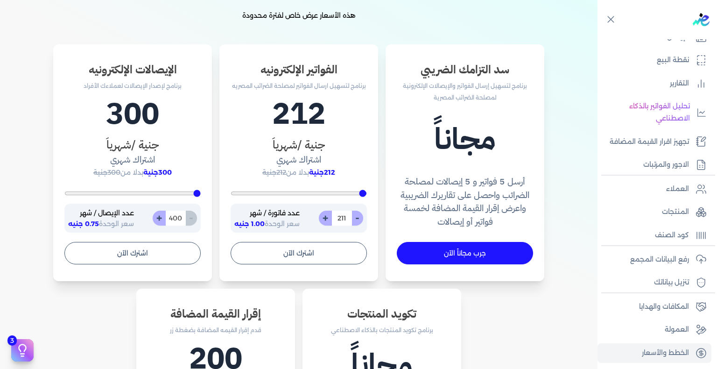
type input "212"
click at [327, 220] on button "+" at bounding box center [325, 217] width 13 height 15
type input "213"
click at [327, 220] on button "+" at bounding box center [325, 217] width 13 height 15
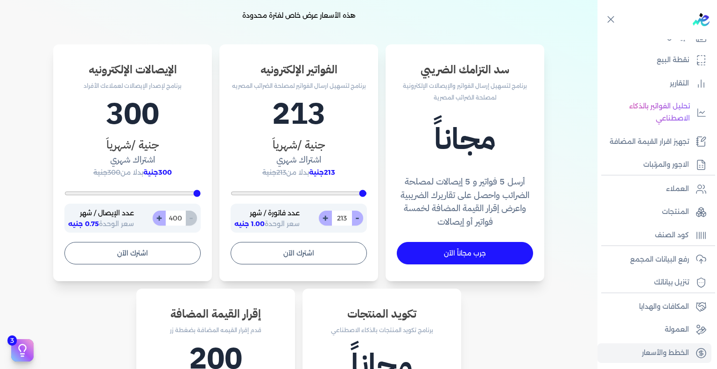
type input "214"
click at [327, 220] on button "+" at bounding box center [325, 217] width 13 height 15
type input "215"
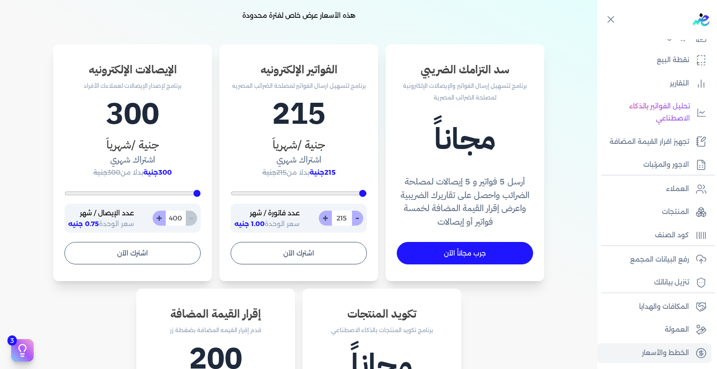
click at [327, 220] on button "+" at bounding box center [325, 217] width 13 height 15
type input "216"
click at [327, 220] on button "+" at bounding box center [325, 217] width 13 height 15
type input "217"
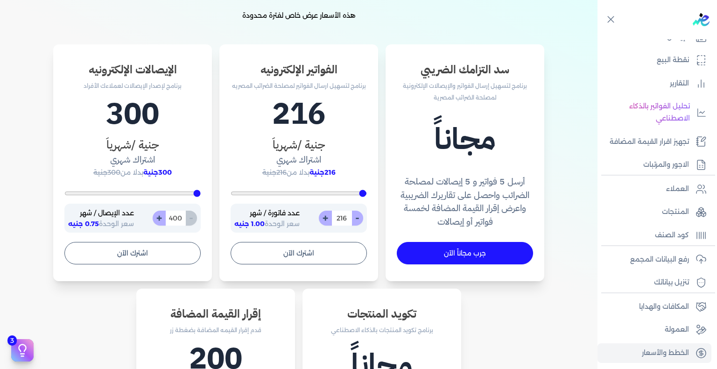
type input "217"
click at [327, 220] on button "+" at bounding box center [325, 217] width 13 height 15
type input "218"
click at [327, 220] on button "+" at bounding box center [325, 217] width 13 height 15
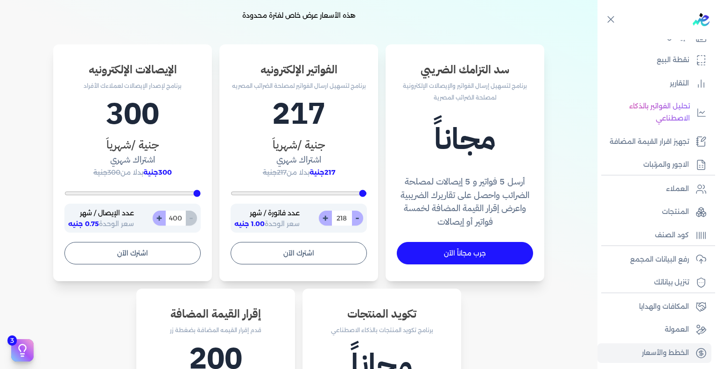
type input "219"
click at [327, 220] on button "+" at bounding box center [325, 217] width 13 height 15
type input "220"
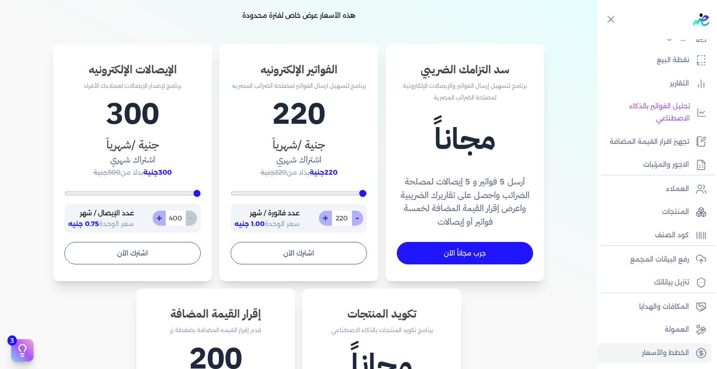
click at [327, 220] on button "+" at bounding box center [325, 217] width 13 height 15
type input "221"
click at [327, 220] on button "+" at bounding box center [325, 217] width 13 height 15
type input "222"
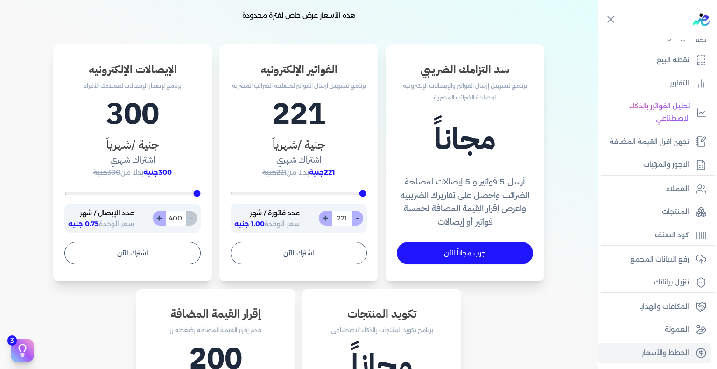
type input "222"
click at [327, 220] on button "+" at bounding box center [325, 217] width 13 height 15
type input "223"
click at [327, 220] on button "+" at bounding box center [325, 217] width 13 height 15
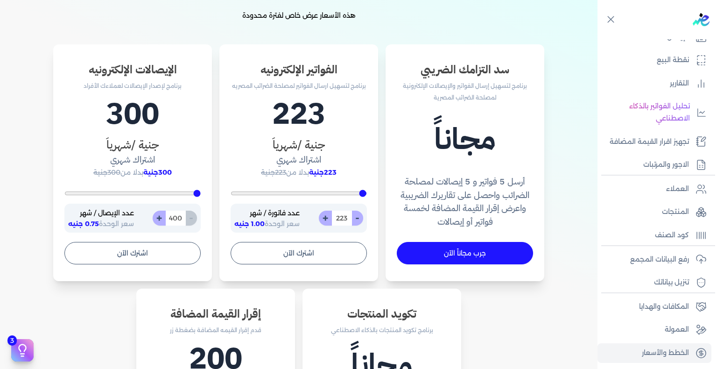
type input "224"
click at [327, 220] on button "+" at bounding box center [325, 217] width 13 height 15
type input "225"
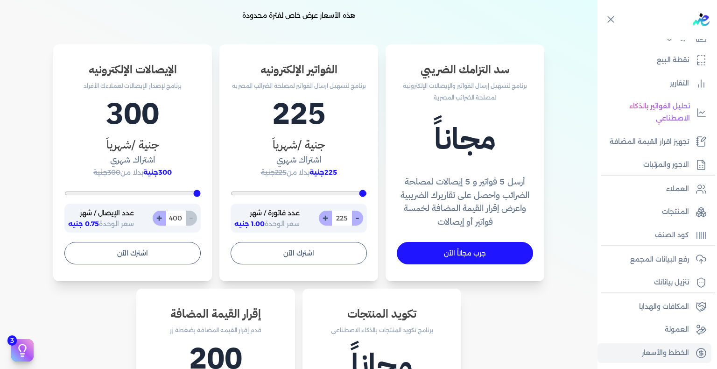
click at [327, 220] on button "+" at bounding box center [325, 217] width 13 height 15
type input "226"
click at [327, 220] on button "+" at bounding box center [325, 217] width 13 height 15
type input "227"
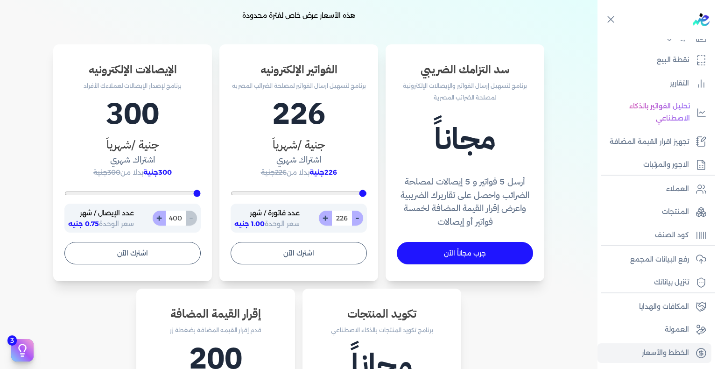
type input "227"
click at [327, 220] on button "+" at bounding box center [325, 217] width 13 height 15
type input "228"
click at [327, 220] on button "+" at bounding box center [325, 217] width 13 height 15
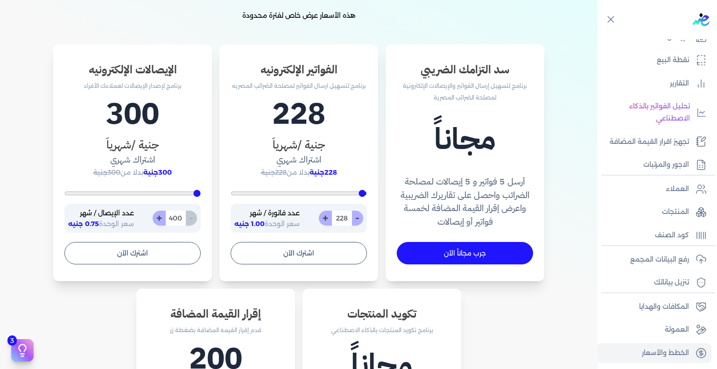
type input "229"
click at [327, 220] on button "+" at bounding box center [325, 217] width 13 height 15
type input "230"
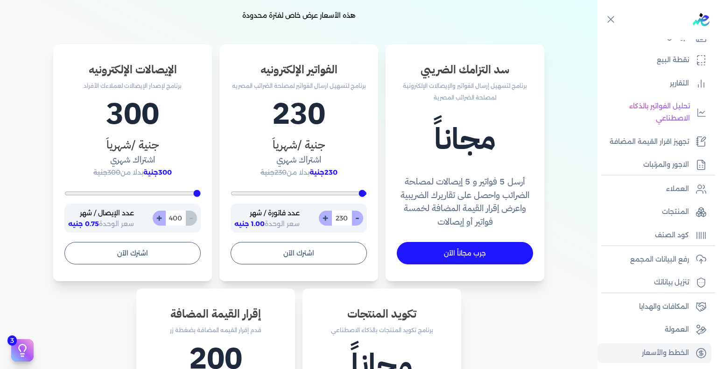
click at [327, 220] on button "+" at bounding box center [325, 217] width 13 height 15
type input "231"
click at [327, 220] on button "+" at bounding box center [325, 217] width 13 height 15
type input "232"
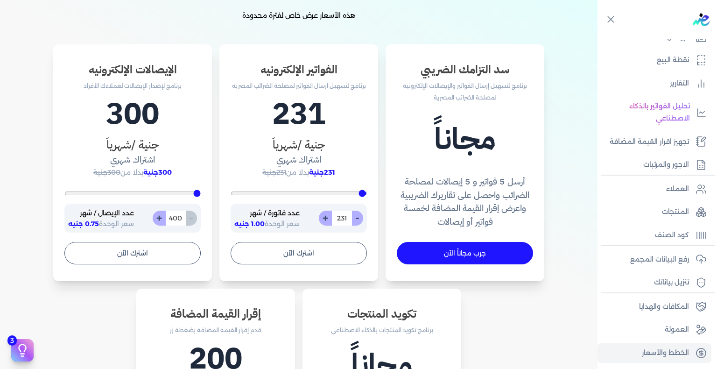
type input "232"
click at [327, 220] on button "+" at bounding box center [325, 217] width 13 height 15
type input "233"
click at [327, 220] on button "+" at bounding box center [325, 217] width 13 height 15
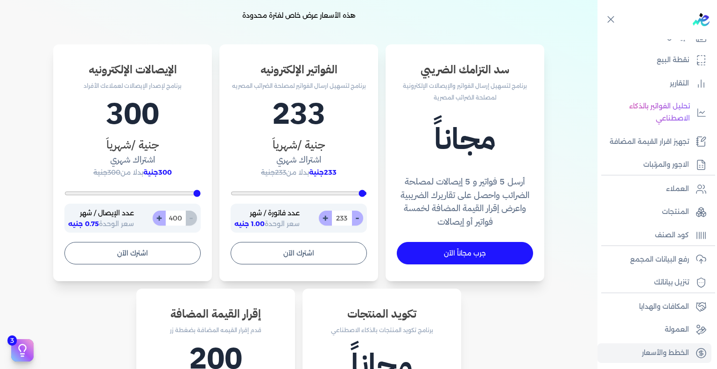
type input "234"
click at [327, 220] on button "+" at bounding box center [325, 217] width 13 height 15
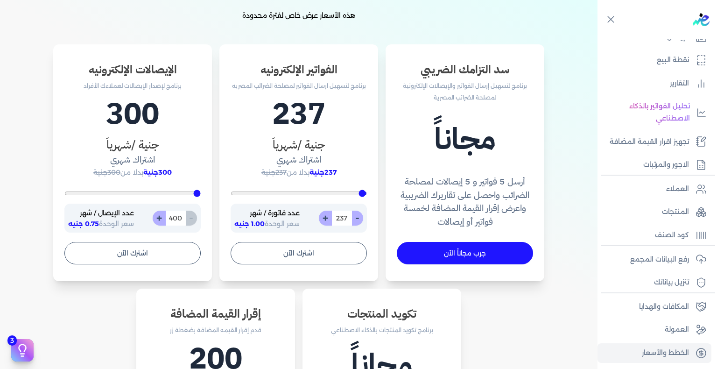
click at [327, 220] on button "+" at bounding box center [325, 217] width 13 height 15
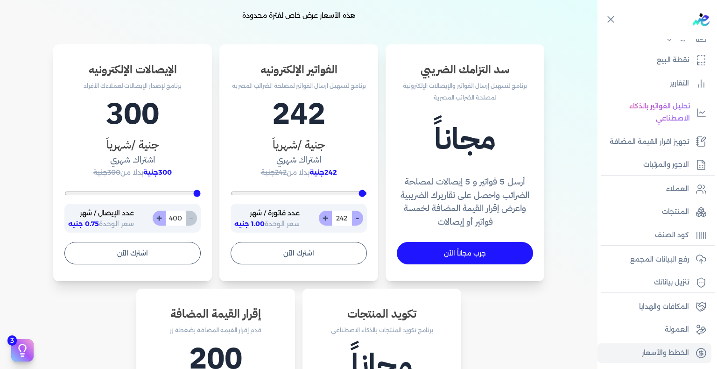
click at [327, 220] on button "+" at bounding box center [325, 217] width 13 height 15
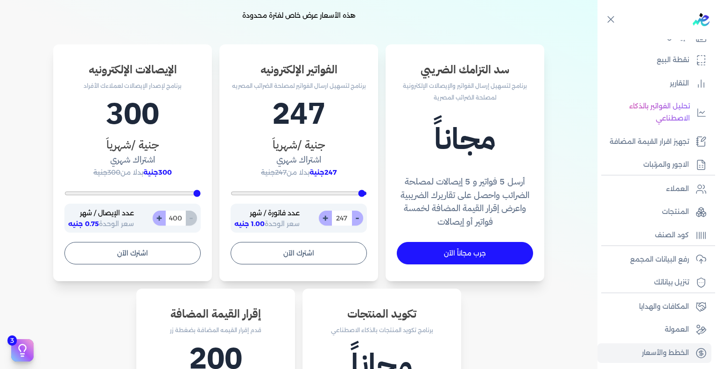
click at [327, 220] on button "+" at bounding box center [325, 217] width 13 height 15
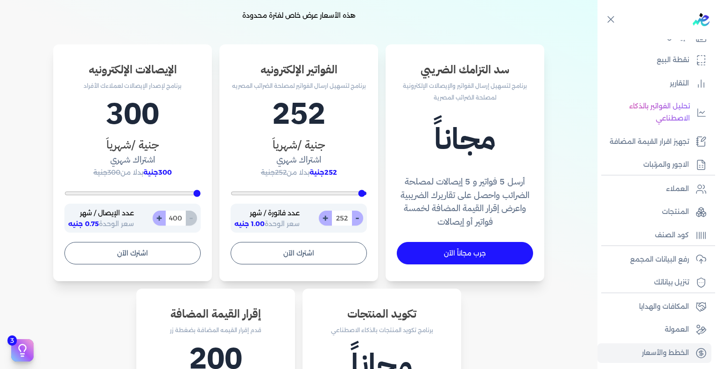
click at [337, 217] on input "252" at bounding box center [341, 217] width 21 height 15
click at [337, 219] on input "252" at bounding box center [341, 217] width 21 height 15
click at [345, 217] on input "252" at bounding box center [341, 217] width 21 height 15
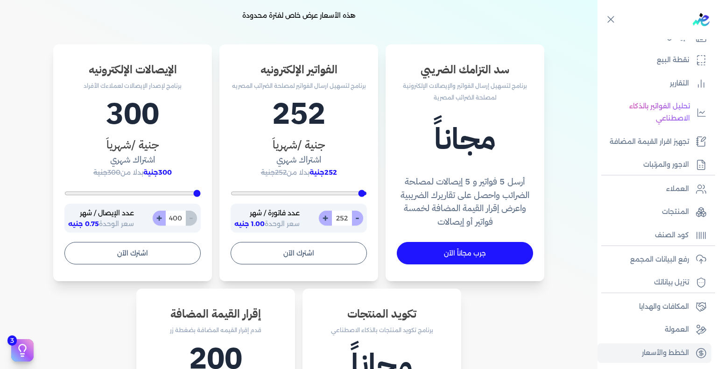
click at [345, 217] on input "252" at bounding box center [341, 217] width 21 height 15
click at [346, 219] on input "300" at bounding box center [341, 217] width 21 height 15
click at [329, 221] on button "+" at bounding box center [325, 217] width 13 height 15
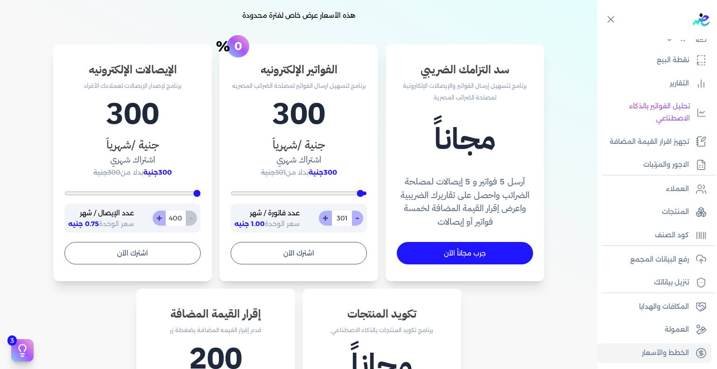
click at [329, 221] on button "+" at bounding box center [325, 217] width 13 height 15
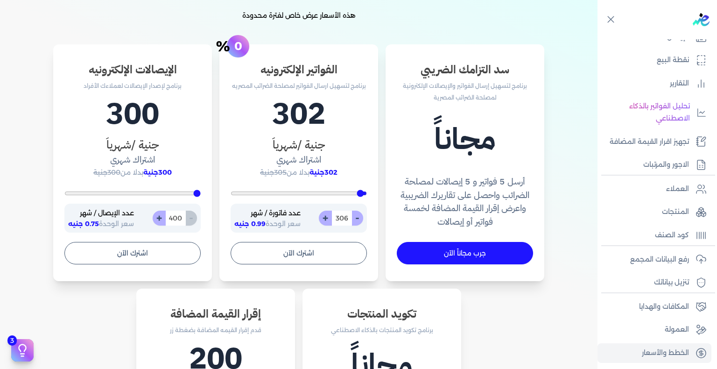
click at [329, 221] on button "+" at bounding box center [325, 217] width 13 height 15
click at [349, 216] on input "310" at bounding box center [341, 217] width 21 height 15
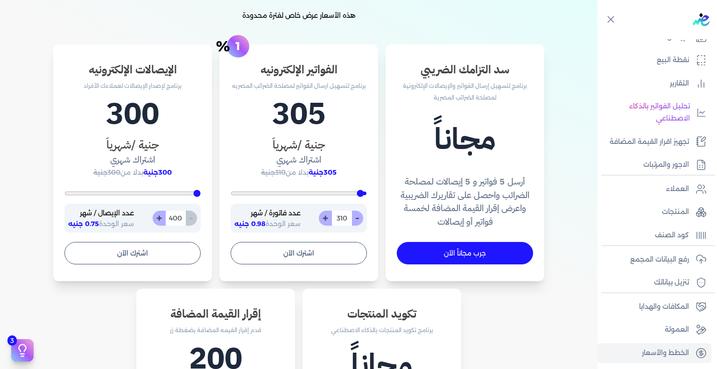
click at [349, 216] on input "310" at bounding box center [341, 217] width 21 height 15
click at [350, 222] on input "500" at bounding box center [341, 217] width 21 height 15
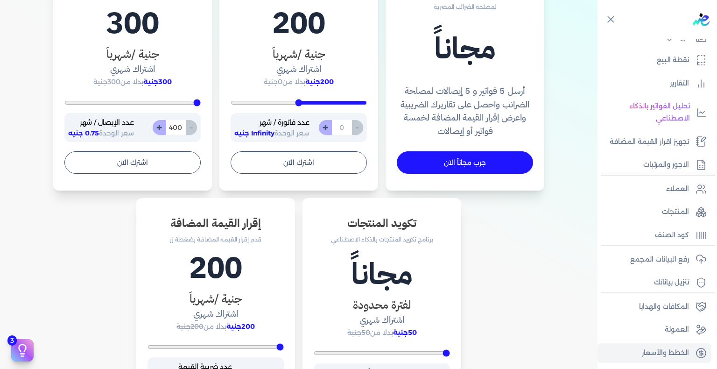
scroll to position [420, 0]
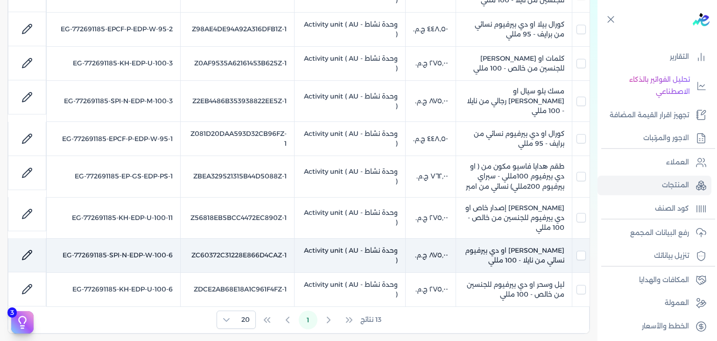
scroll to position [327, 0]
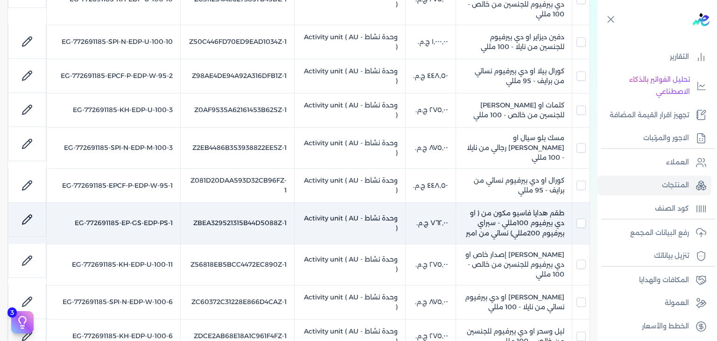
click at [491, 203] on td "طقم هدايا فاسيو مكون من ( او دي بيرفيوم 100مللي - سبراي بيرفيوم 200مللي) نسائي …" at bounding box center [514, 223] width 116 height 41
checkbox input "false"
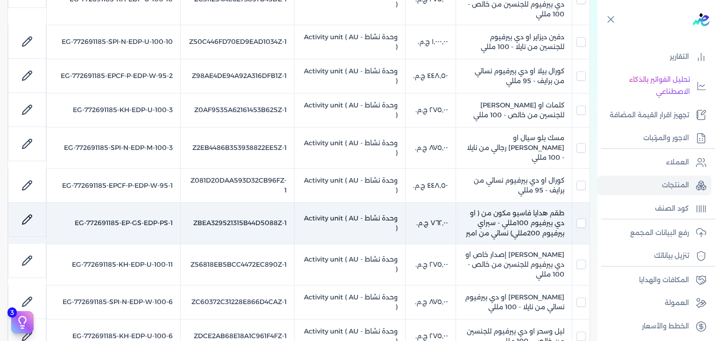
checkbox input "false"
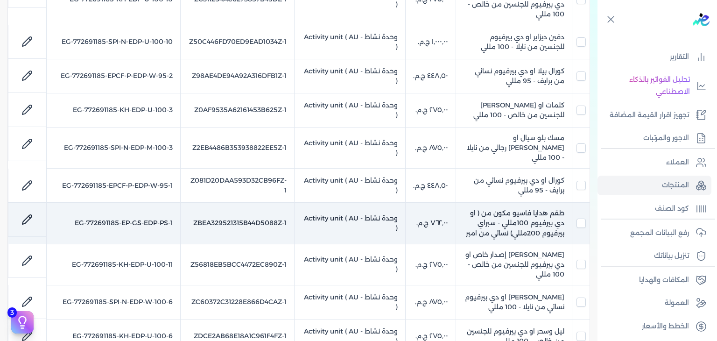
checkbox input "true"
checkbox input "false"
click at [21, 208] on link at bounding box center [27, 219] width 22 height 22
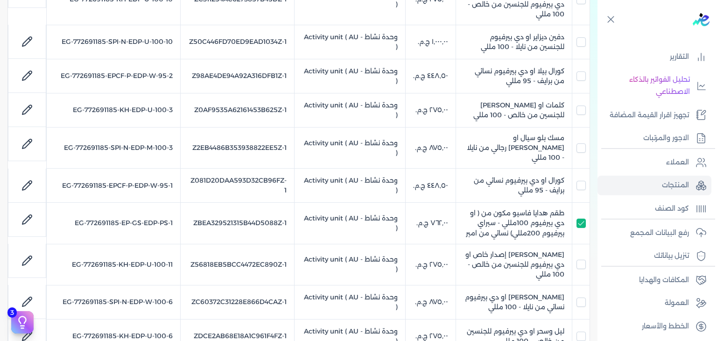
select select "EGS"
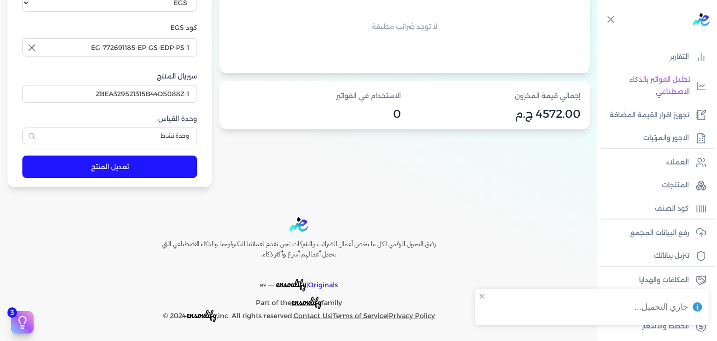
scroll to position [316, 0]
click at [138, 47] on input "EG-772691185-EP-GS-EDP-PS-1" at bounding box center [109, 47] width 175 height 18
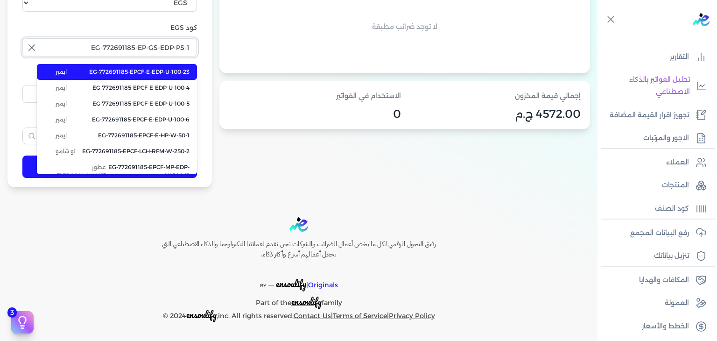
paste input "N"
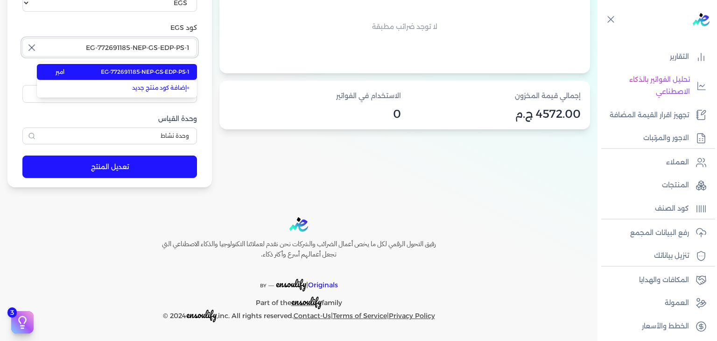
type input "EG-772691185-NEP-GS-EDP-PS-1"
click at [135, 75] on span "EG-772691185-NEP-GS-EDP-PS-1" at bounding box center [145, 72] width 89 height 8
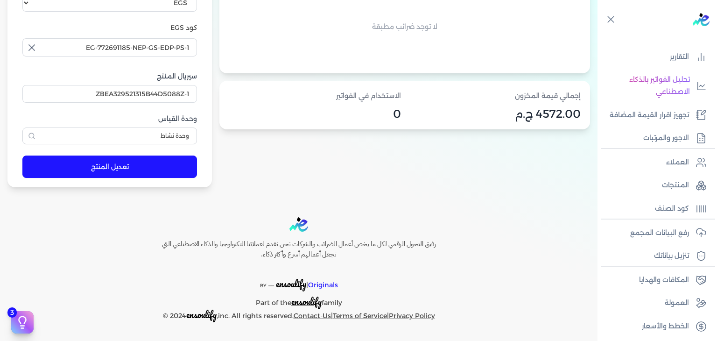
click at [150, 163] on button "تعديل المنتج" at bounding box center [109, 166] width 175 height 22
click at [171, 171] on button "تعديل المنتج" at bounding box center [109, 166] width 175 height 22
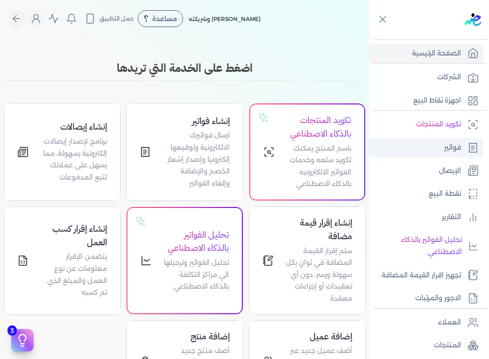
click at [439, 147] on link "فواتير" at bounding box center [426, 148] width 114 height 20
